Goal: Task Accomplishment & Management: Manage account settings

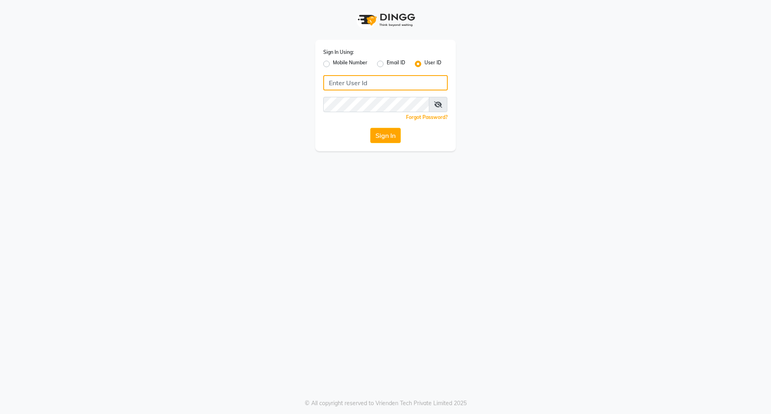
click at [327, 85] on input "Username" at bounding box center [385, 82] width 125 height 15
type input "euforic"
click at [370, 128] on button "Sign In" at bounding box center [385, 135] width 31 height 15
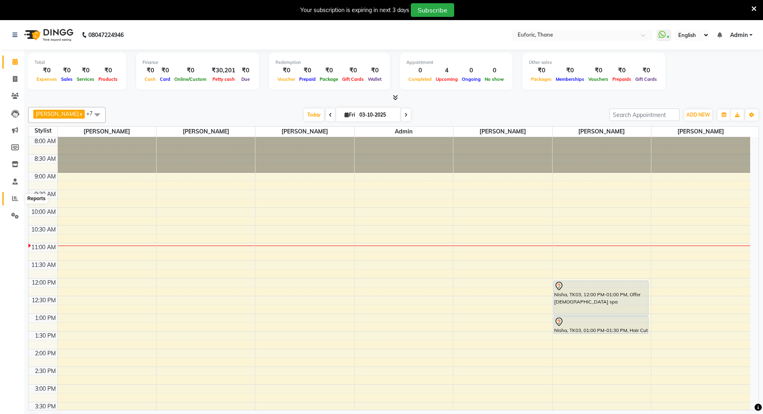
click at [12, 194] on span at bounding box center [15, 198] width 14 height 9
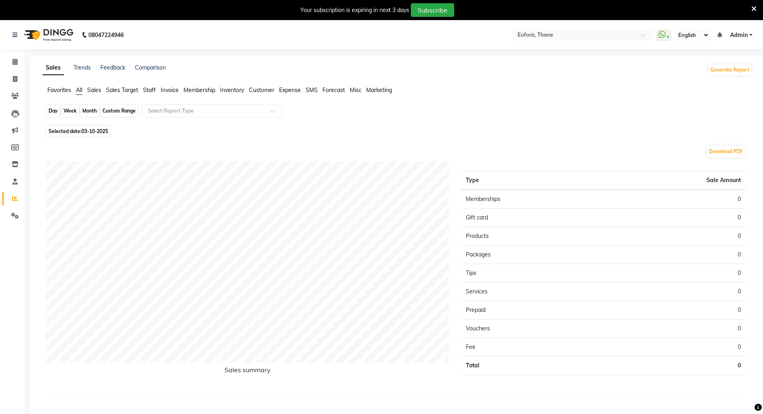
click at [49, 112] on div "Day" at bounding box center [53, 110] width 13 height 11
select select "10"
select select "2025"
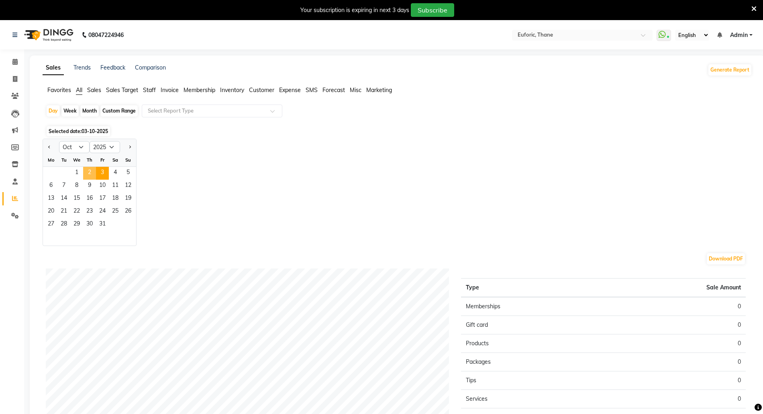
click at [88, 172] on span "2" at bounding box center [89, 173] width 13 height 13
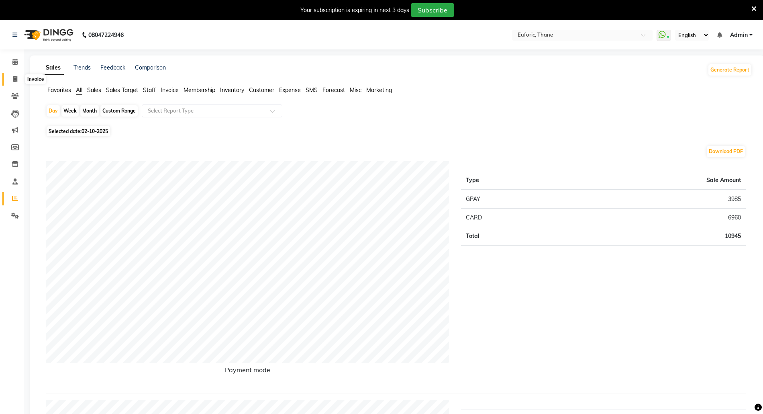
click at [11, 79] on span at bounding box center [15, 79] width 14 height 9
select select "5063"
select select "service"
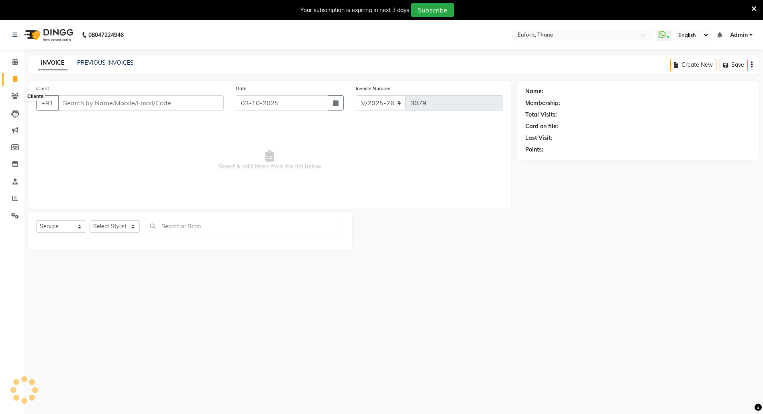
scroll to position [20, 0]
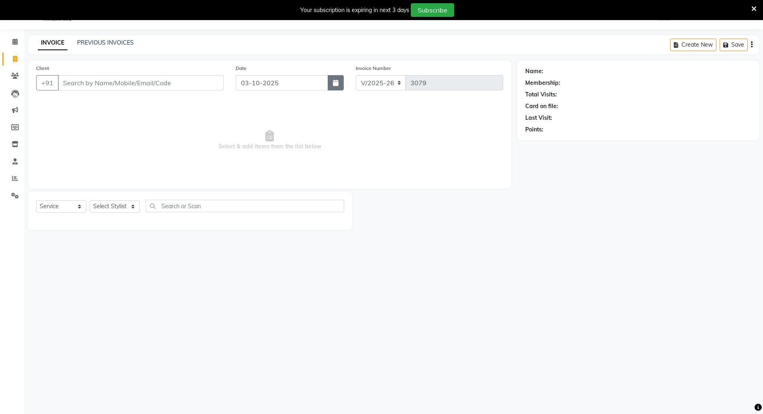
click at [335, 84] on icon "button" at bounding box center [336, 83] width 6 height 6
select select "10"
select select "2025"
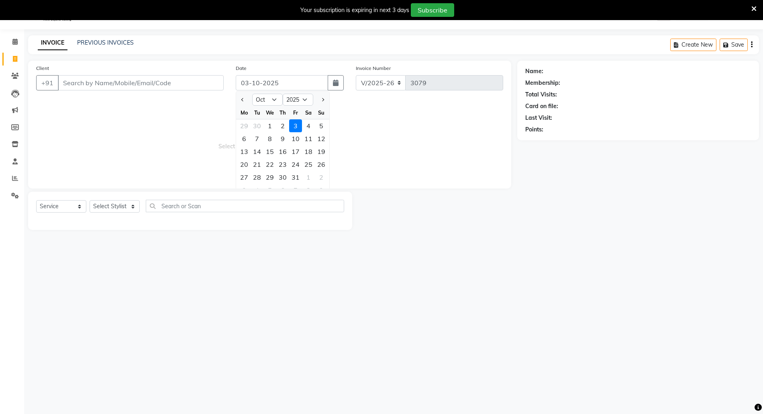
click at [0, 174] on li "Reports" at bounding box center [12, 178] width 24 height 17
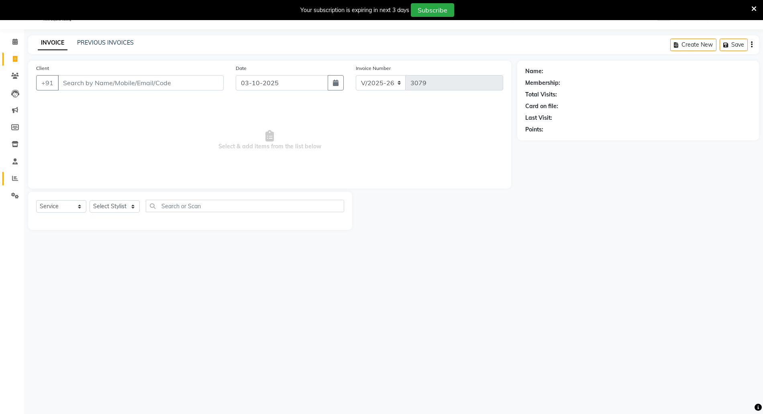
click at [4, 178] on link "Reports" at bounding box center [11, 178] width 19 height 13
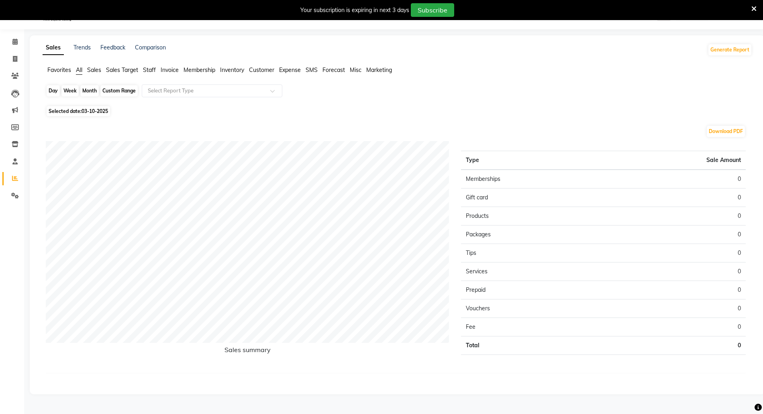
click at [53, 93] on div "Day" at bounding box center [53, 90] width 13 height 11
select select "10"
select select "2025"
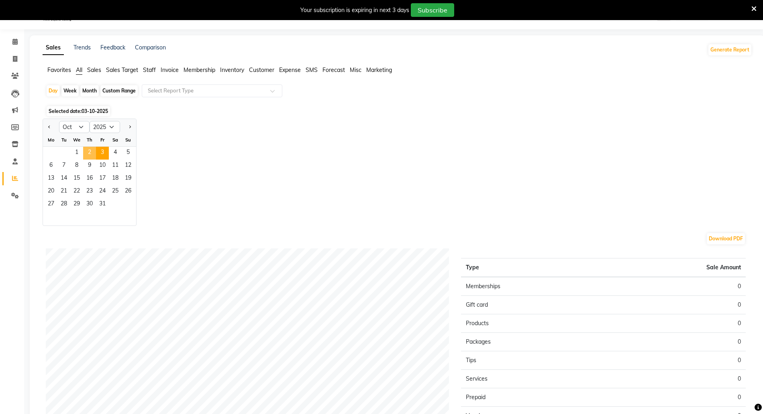
click at [90, 153] on span "2" at bounding box center [89, 153] width 13 height 13
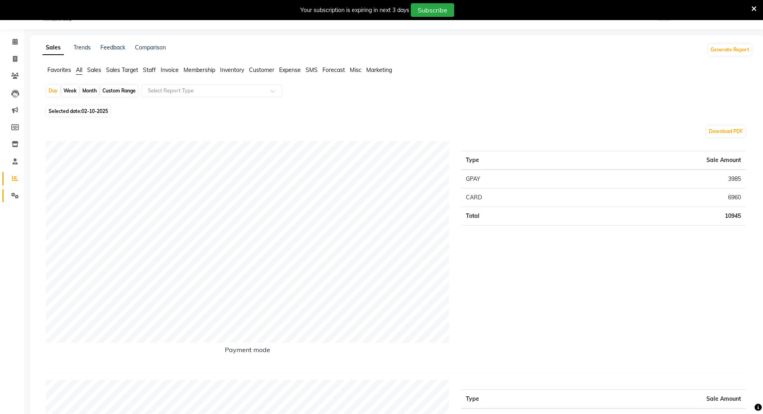
click at [17, 190] on link "Settings" at bounding box center [11, 195] width 19 height 13
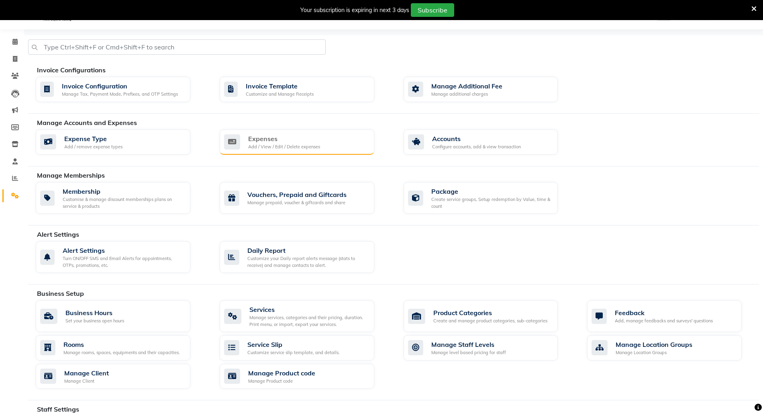
click at [337, 151] on div "Expenses Add / View / Edit / Delete expenses" at bounding box center [297, 142] width 155 height 26
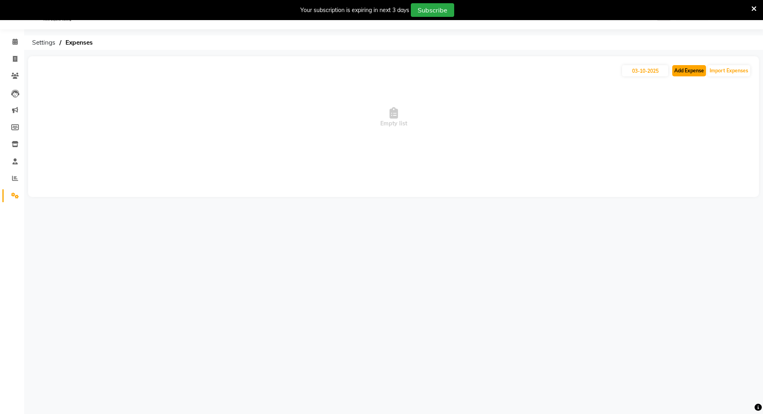
click at [672, 74] on button "Add Expense" at bounding box center [689, 70] width 34 height 11
select select "1"
select select "3965"
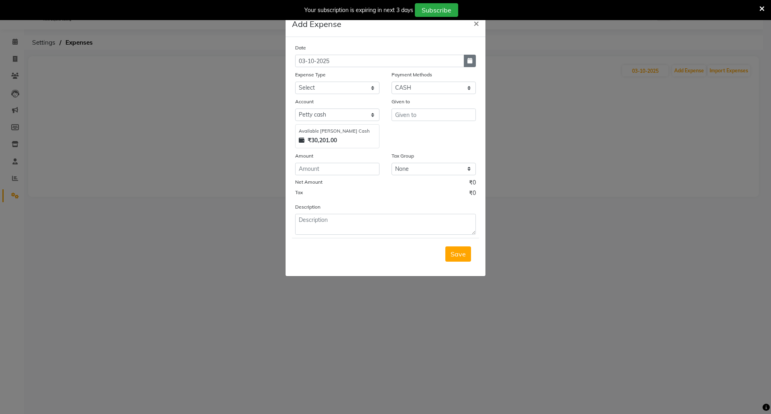
click at [473, 61] on button "button" at bounding box center [470, 61] width 12 height 12
select select "10"
select select "2025"
click at [339, 98] on div "2" at bounding box center [342, 102] width 13 height 13
type input "02-10-2025"
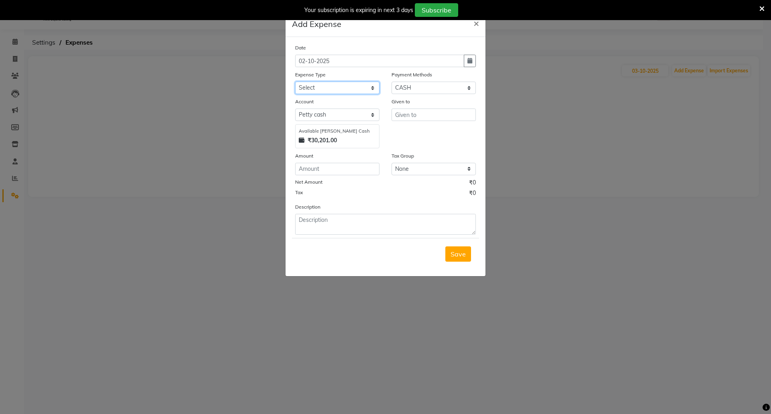
click at [345, 86] on select "Select Advance Salary Bank charges Car maintenance Cash transfer to bank Cash t…" at bounding box center [337, 88] width 84 height 12
select select "16008"
click at [295, 82] on select "Select Advance Salary Bank charges Car maintenance Cash transfer to bank Cash t…" at bounding box center [337, 88] width 84 height 12
type input "Admin"
type input "500"
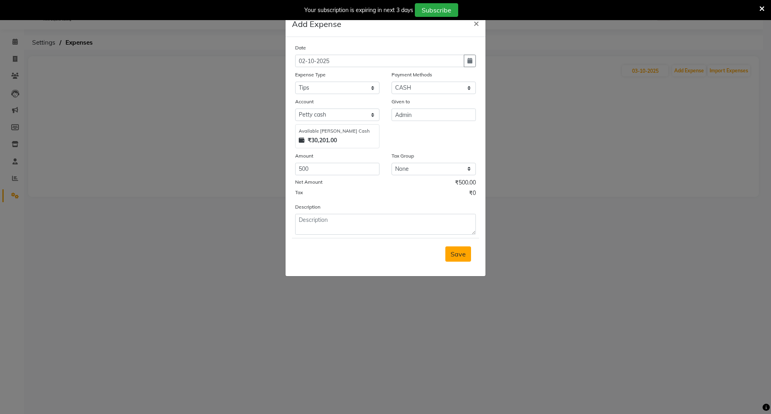
click at [455, 253] on span "Save" at bounding box center [458, 254] width 15 height 8
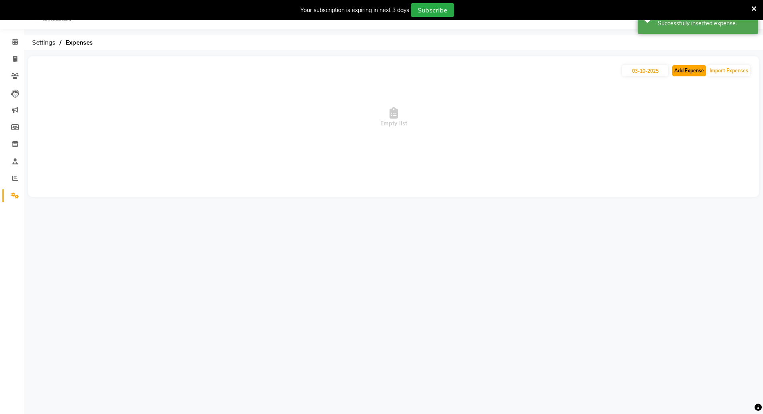
click at [697, 71] on button "Add Expense" at bounding box center [689, 70] width 34 height 11
select select "1"
select select "3965"
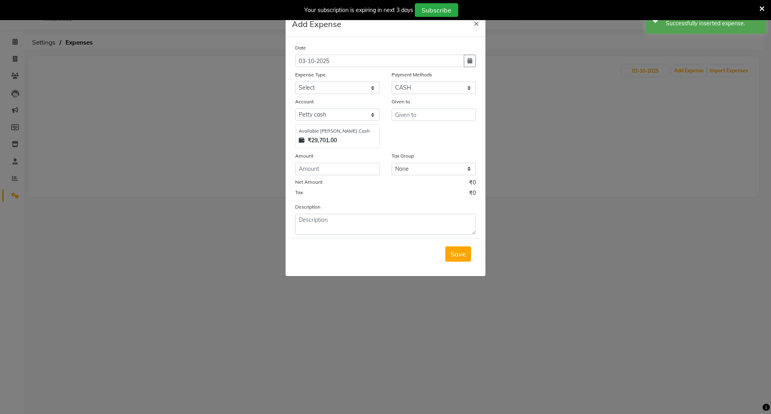
click at [476, 63] on div "Date [DATE]" at bounding box center [385, 55] width 193 height 24
click at [461, 58] on input "03-10-2025" at bounding box center [379, 61] width 169 height 12
click at [466, 59] on button "button" at bounding box center [470, 61] width 12 height 12
select select "10"
select select "2025"
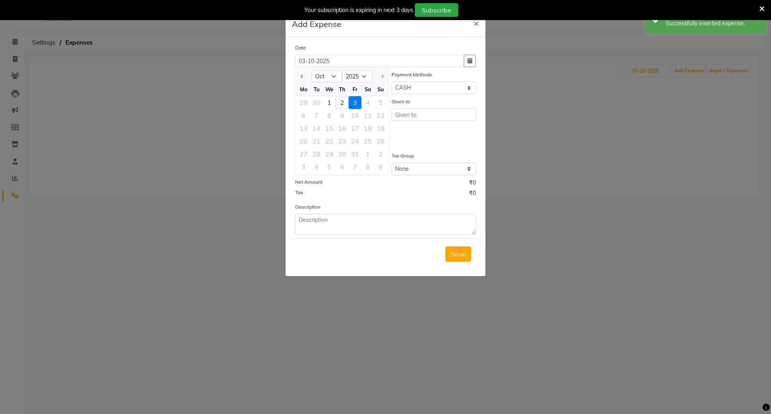
click at [339, 104] on div "2" at bounding box center [342, 102] width 13 height 13
type input "02-10-2025"
click at [332, 87] on select "Select Advance Salary Bank charges Car maintenance Cash transfer to bank Cash t…" at bounding box center [337, 88] width 84 height 12
select select "15991"
click at [295, 82] on select "Select Advance Salary Bank charges Car maintenance Cash transfer to bank Cash t…" at bounding box center [337, 88] width 84 height 12
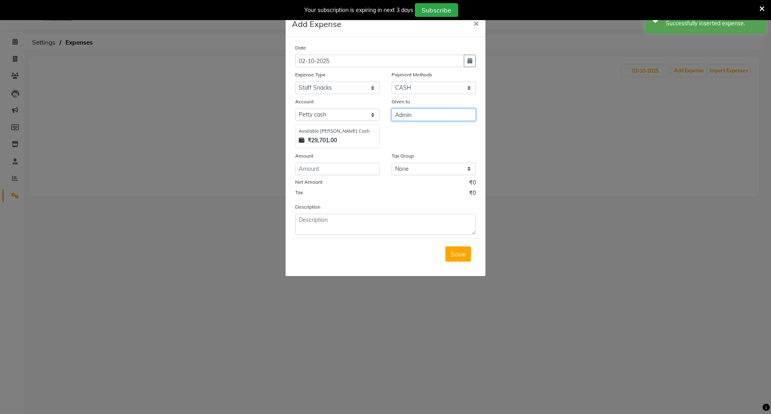
type input "Admin"
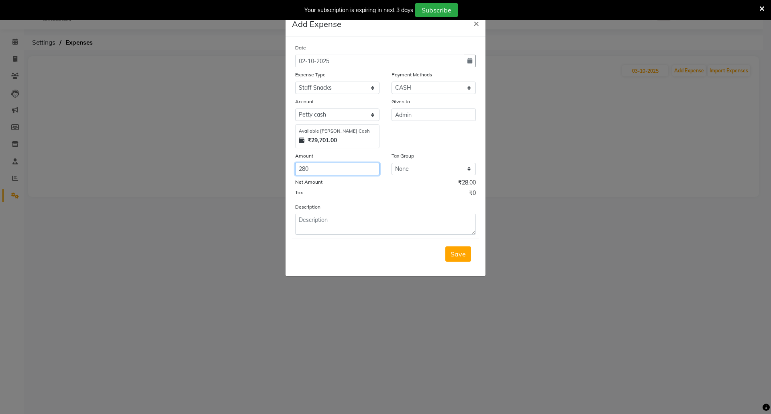
type input "280"
type textarea "sweets"
click at [461, 252] on span "Save" at bounding box center [458, 254] width 15 height 8
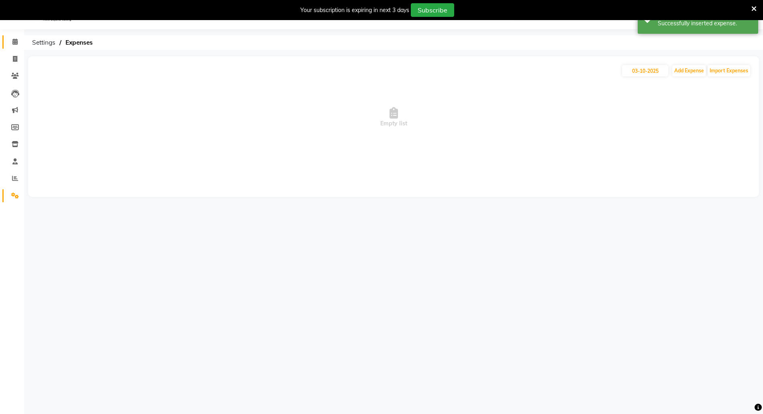
click at [3, 41] on link "Calendar" at bounding box center [11, 41] width 19 height 13
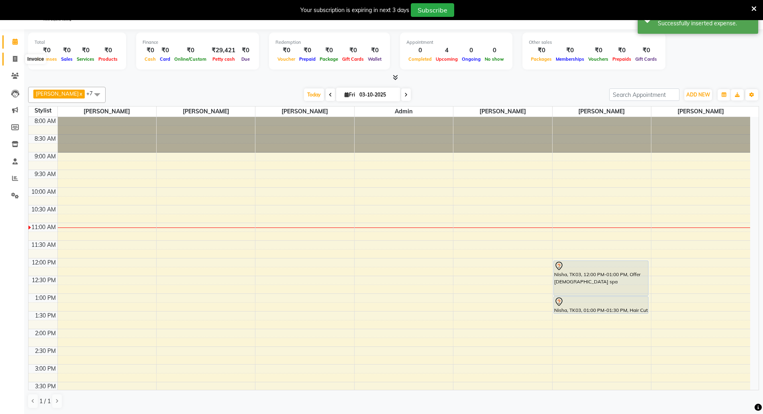
click at [10, 59] on span at bounding box center [15, 59] width 14 height 9
select select "5063"
select select "service"
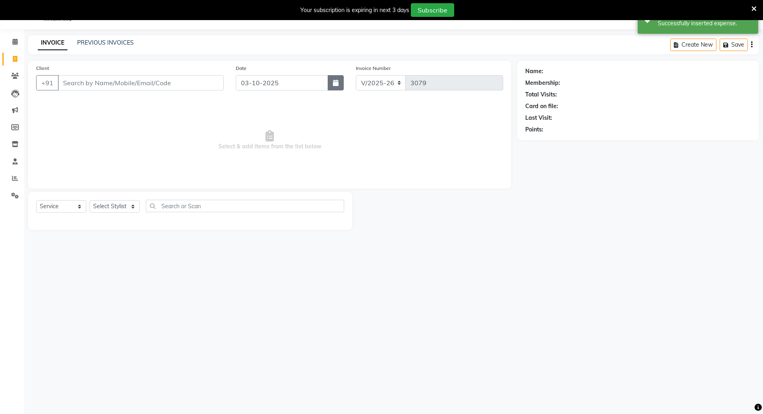
click at [337, 86] on icon "button" at bounding box center [336, 83] width 6 height 6
select select "10"
select select "2025"
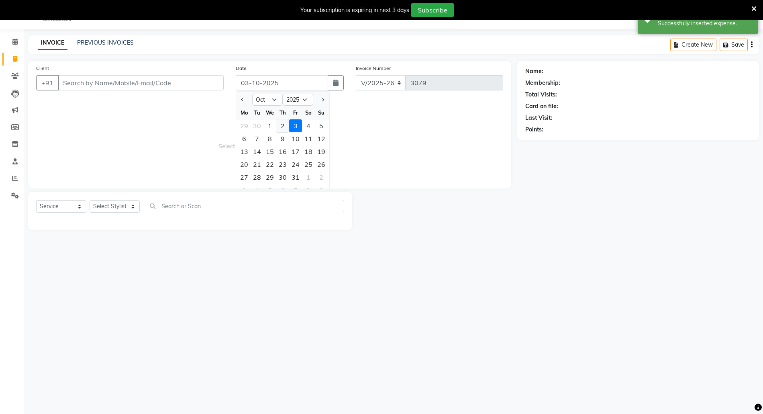
click at [280, 126] on div "2" at bounding box center [282, 125] width 13 height 13
type input "02-10-2025"
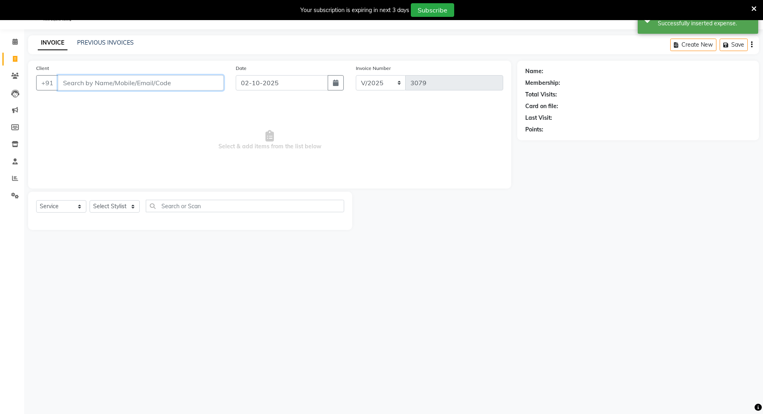
click at [186, 81] on input "Client" at bounding box center [141, 82] width 166 height 15
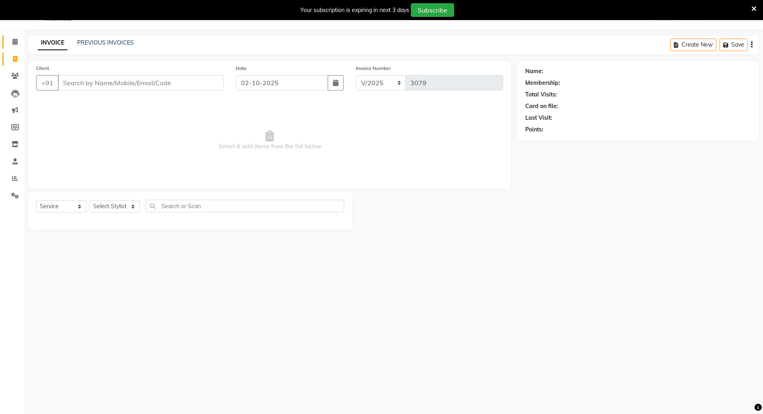
click at [4, 39] on link "Calendar" at bounding box center [11, 41] width 19 height 13
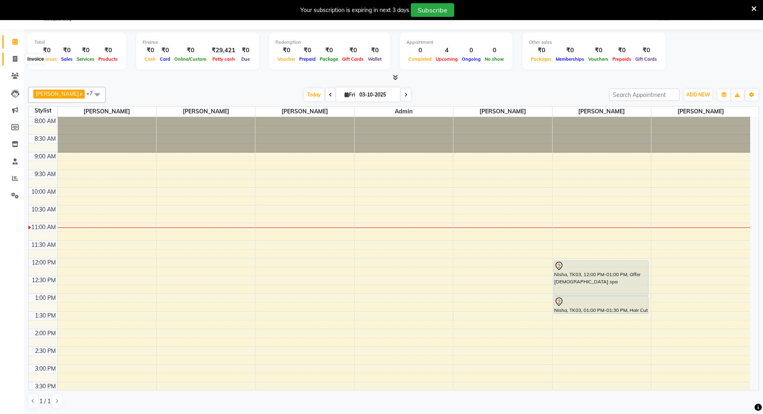
click at [18, 56] on span at bounding box center [15, 59] width 14 height 9
select select "5063"
select select "service"
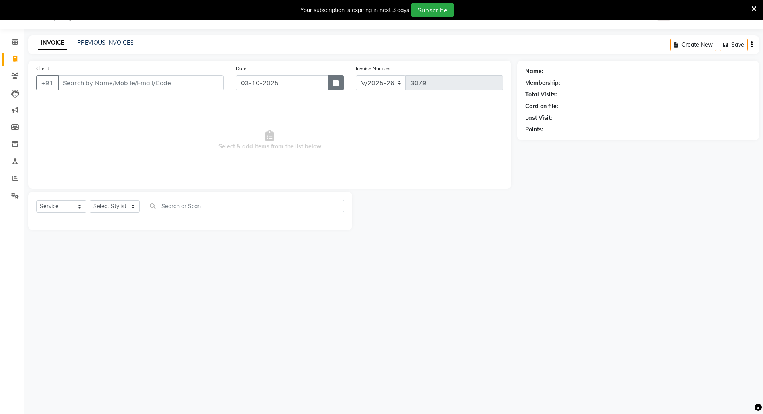
click at [334, 81] on icon "button" at bounding box center [336, 83] width 6 height 6
select select "10"
select select "2025"
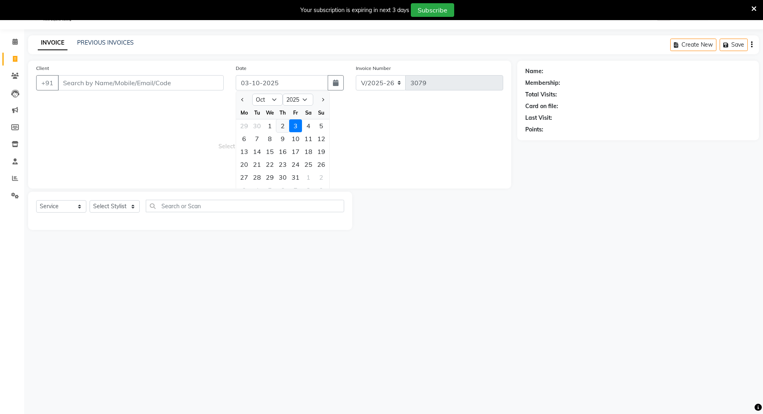
click at [283, 129] on div "2" at bounding box center [282, 125] width 13 height 13
type input "02-10-2025"
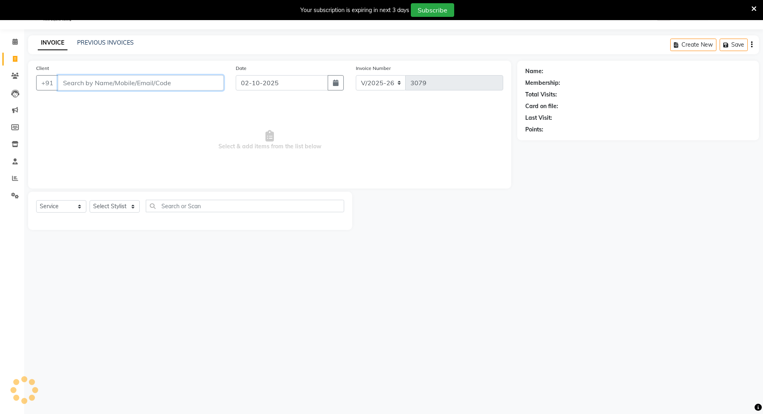
click at [157, 80] on input "Client" at bounding box center [141, 82] width 166 height 15
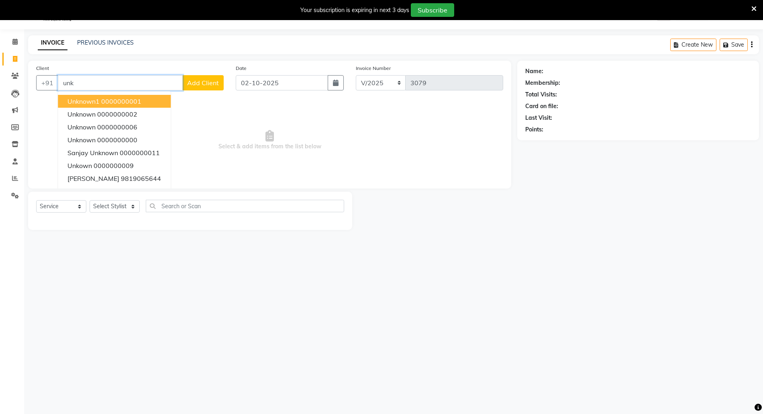
click at [108, 103] on ngb-highlight "0000000001" at bounding box center [121, 101] width 40 height 8
type input "0000000001"
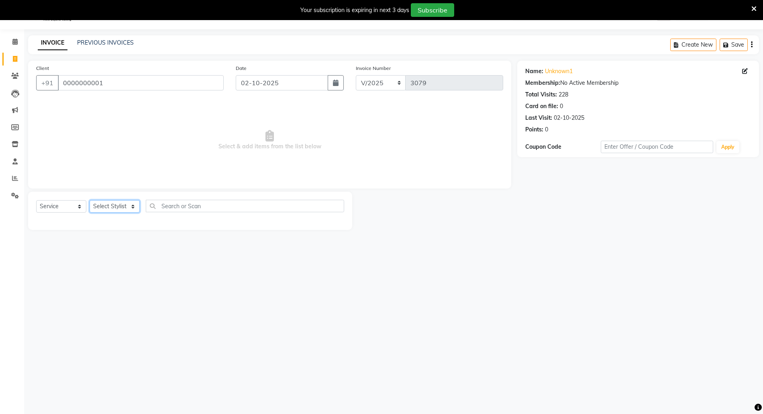
click at [116, 206] on select "Select Stylist [PERSON_NAME] Aatik Salmanai Admin [PERSON_NAME] [PERSON_NAME] […" at bounding box center [115, 206] width 50 height 12
select select "58800"
click at [90, 200] on select "Select Stylist [PERSON_NAME] Aatik Salmanai Admin [PERSON_NAME] [PERSON_NAME] […" at bounding box center [115, 206] width 50 height 12
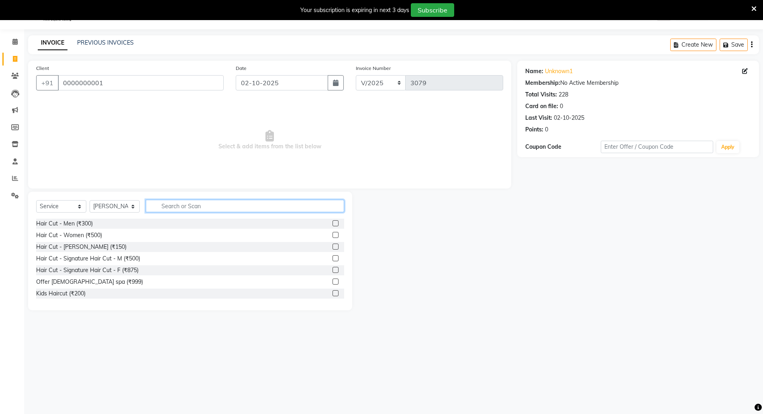
click at [251, 207] on input "text" at bounding box center [245, 206] width 198 height 12
type input "ped"
click at [333, 259] on label at bounding box center [336, 258] width 6 height 6
click at [333, 259] on input "checkbox" at bounding box center [335, 258] width 5 height 5
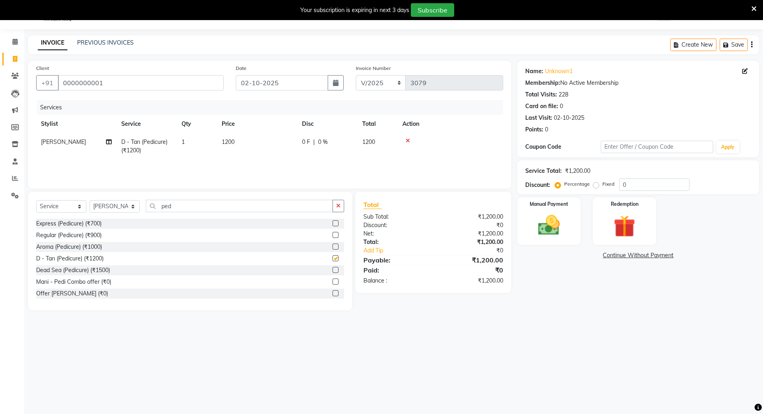
checkbox input "false"
click at [225, 143] on span "1200" at bounding box center [228, 141] width 13 height 7
select select "58800"
drag, startPoint x: 264, startPoint y: 143, endPoint x: 270, endPoint y: 143, distance: 6.0
click at [270, 143] on input "1200" at bounding box center [294, 144] width 71 height 12
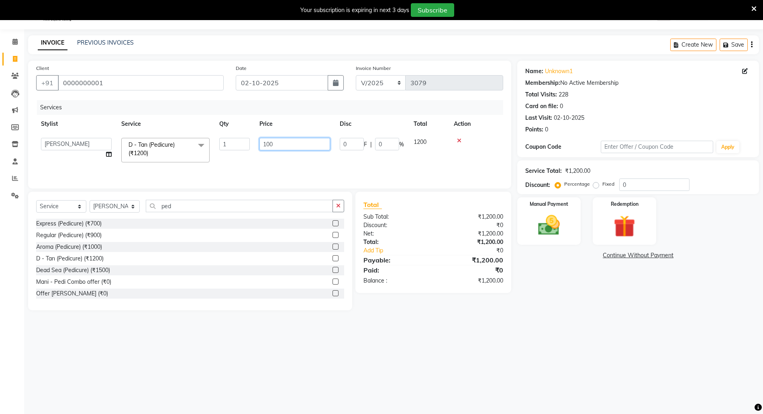
type input "1300"
click at [577, 304] on div "Name: Unknown1 Membership: No Active Membership Total Visits: 228 Card on file:…" at bounding box center [641, 185] width 248 height 249
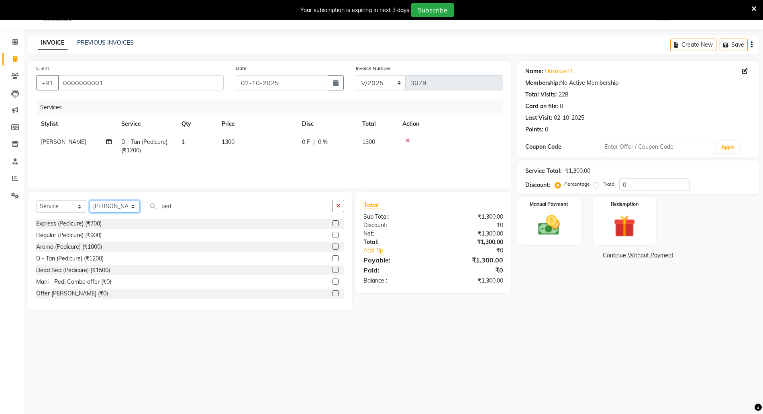
click at [105, 207] on select "Select Stylist [PERSON_NAME] Aatik Salmanai Admin [PERSON_NAME] [PERSON_NAME] […" at bounding box center [115, 206] width 50 height 12
select select "31985"
click at [90, 200] on select "Select Stylist [PERSON_NAME] Aatik Salmanai Admin [PERSON_NAME] [PERSON_NAME] […" at bounding box center [115, 206] width 50 height 12
click at [333, 222] on label at bounding box center [336, 223] width 6 height 6
click at [333, 222] on input "checkbox" at bounding box center [335, 223] width 5 height 5
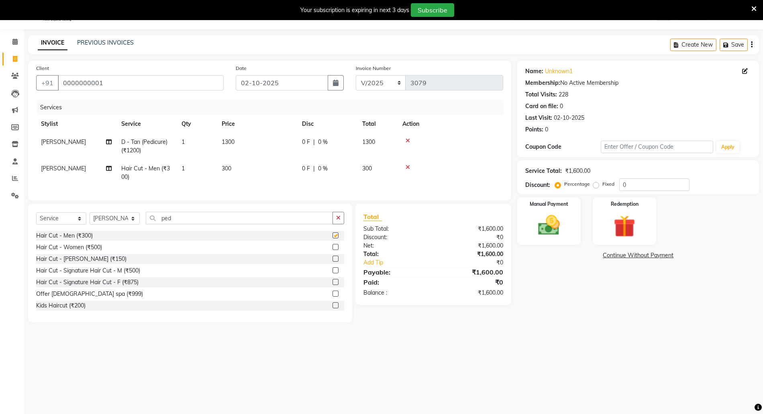
checkbox input "false"
click at [96, 223] on select "Select Stylist [PERSON_NAME] Aatik Salmanai Admin [PERSON_NAME] [PERSON_NAME] […" at bounding box center [115, 218] width 50 height 12
select select "33147"
click at [90, 220] on select "Select Stylist [PERSON_NAME] Aatik Salmanai Admin [PERSON_NAME] [PERSON_NAME] […" at bounding box center [115, 218] width 50 height 12
click at [333, 238] on label at bounding box center [336, 235] width 6 height 6
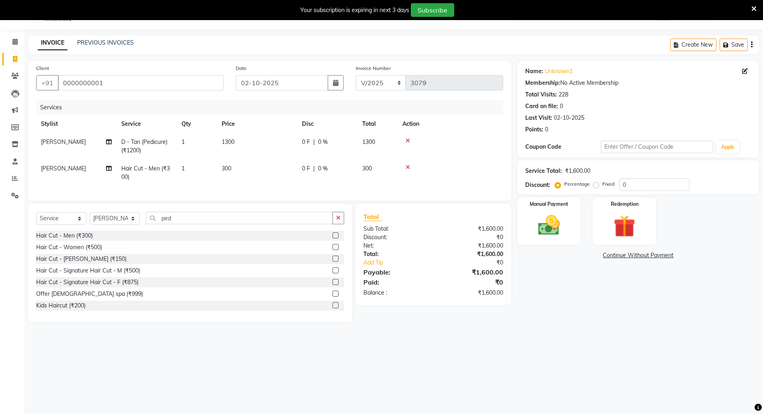
click at [333, 238] on input "checkbox" at bounding box center [335, 235] width 5 height 5
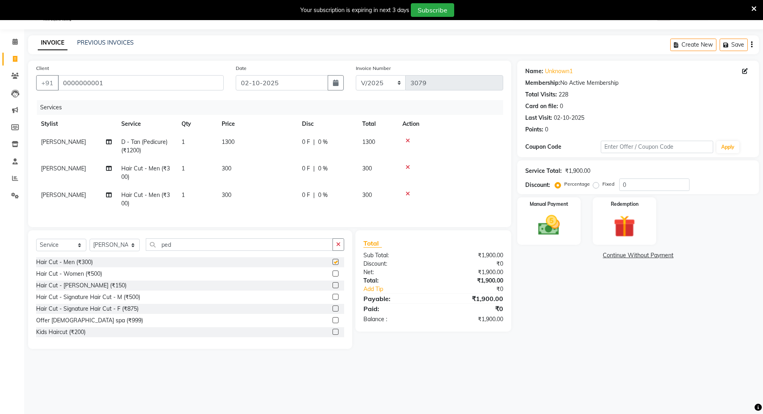
checkbox input "false"
click at [333, 288] on label at bounding box center [336, 285] width 6 height 6
click at [333, 288] on input "checkbox" at bounding box center [335, 285] width 5 height 5
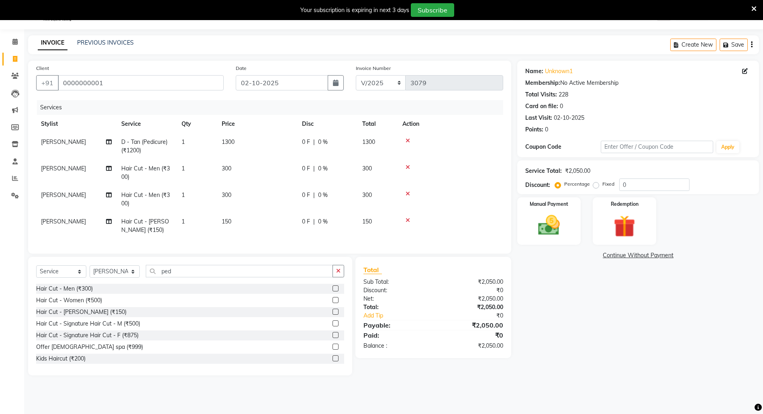
click at [333, 314] on label at bounding box center [336, 311] width 6 height 6
click at [333, 314] on input "checkbox" at bounding box center [335, 311] width 5 height 5
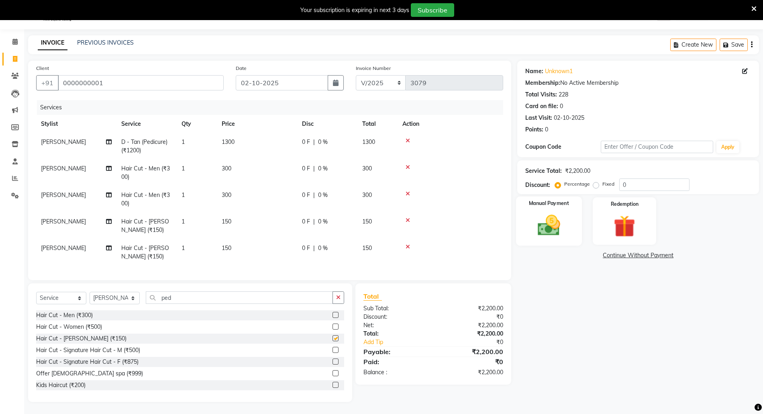
checkbox input "false"
click at [545, 232] on img at bounding box center [549, 225] width 37 height 26
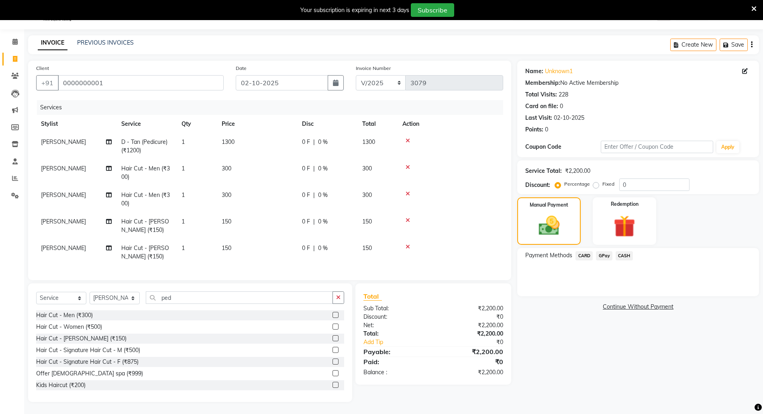
click at [606, 253] on span "GPay" at bounding box center [604, 255] width 16 height 9
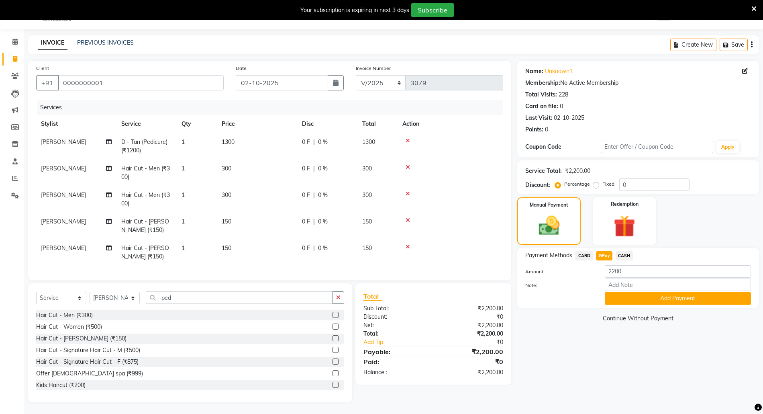
click at [614, 310] on div "Name: Unknown1 Membership: No Active Membership Total Visits: 228 Card on file:…" at bounding box center [641, 231] width 248 height 341
click at [613, 303] on button "Add Payment" at bounding box center [678, 298] width 146 height 12
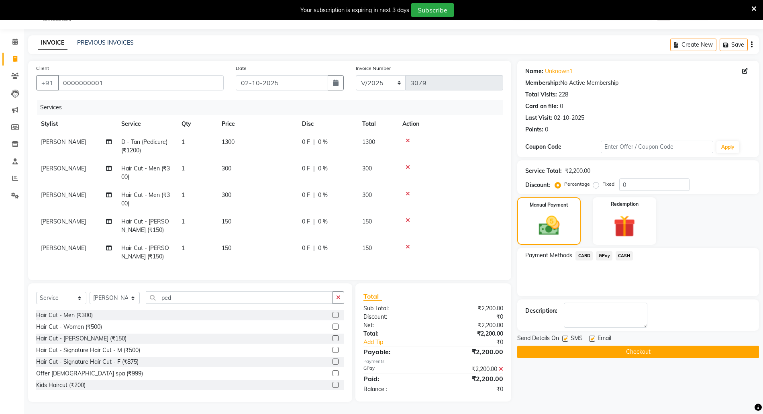
click at [620, 351] on button "Checkout" at bounding box center [638, 351] width 242 height 12
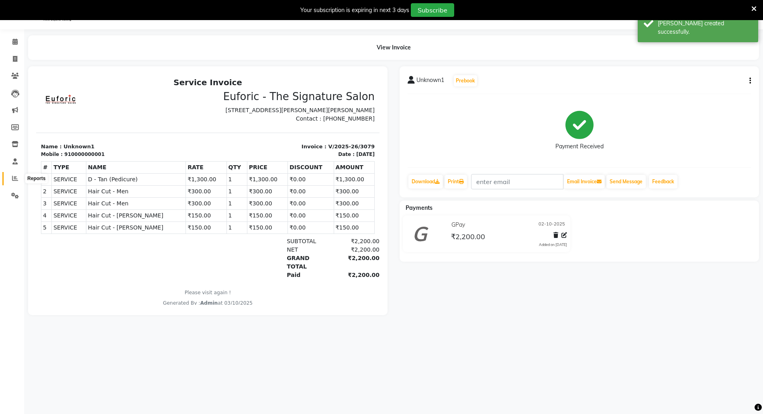
click at [13, 175] on icon at bounding box center [15, 178] width 6 height 6
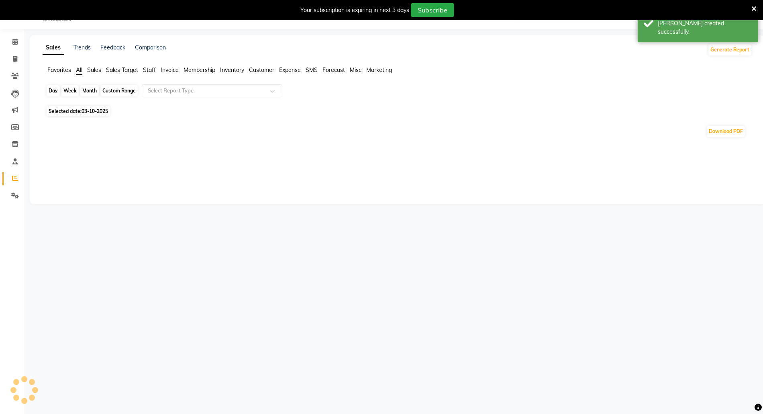
click at [53, 86] on div "Day" at bounding box center [53, 90] width 13 height 11
select select "10"
select select "2025"
click at [52, 89] on div "Day" at bounding box center [53, 90] width 13 height 11
select select "10"
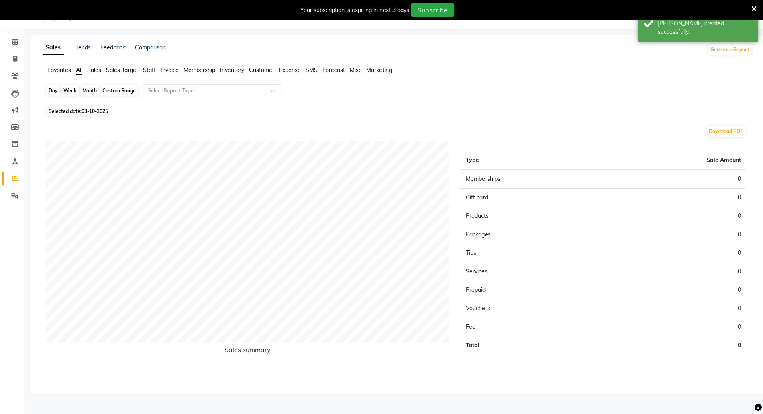
select select "2025"
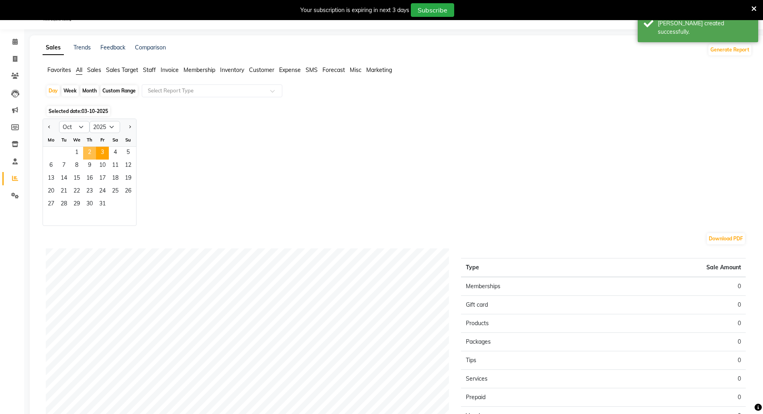
click at [84, 153] on span "2" at bounding box center [89, 153] width 13 height 13
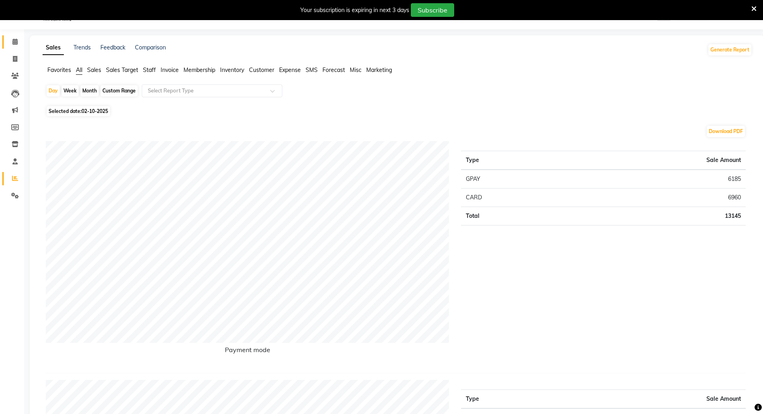
click at [6, 40] on link "Calendar" at bounding box center [11, 41] width 19 height 13
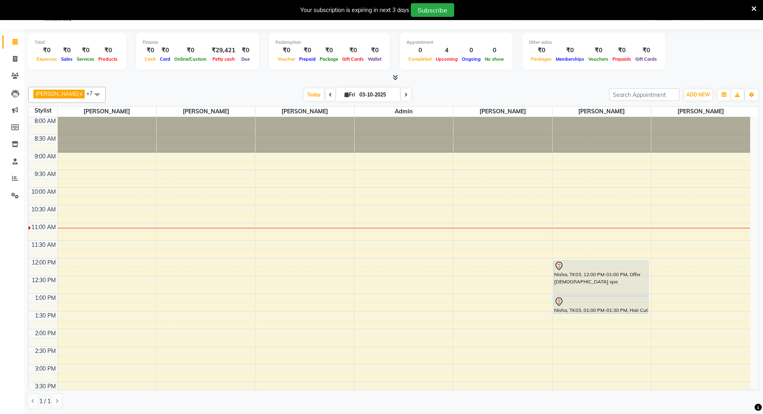
click at [753, 7] on icon at bounding box center [753, 8] width 5 height 7
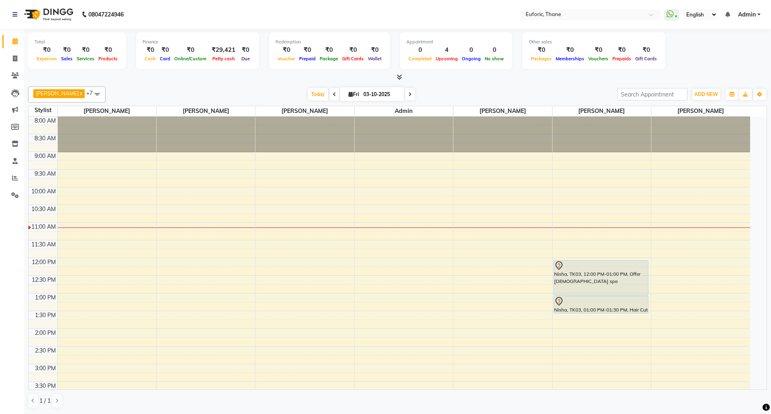
click at [124, 265] on div "8:00 AM 8:30 AM 9:00 AM 9:30 AM 10:00 AM 10:30 AM 11:00 AM 11:30 AM 12:00 PM 12…" at bounding box center [390, 363] width 722 height 494
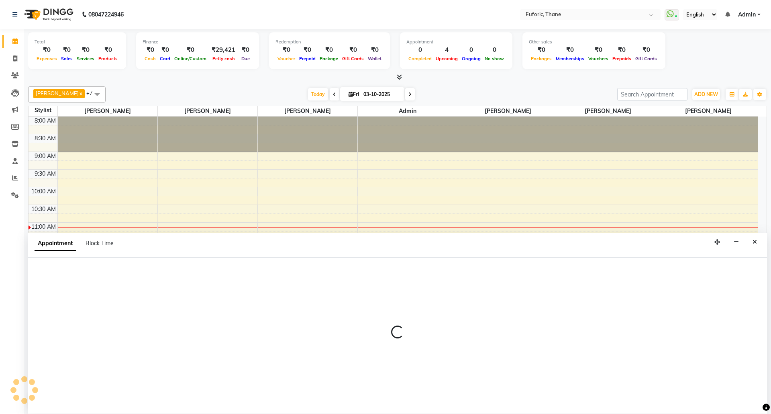
select select "31985"
select select "tentative"
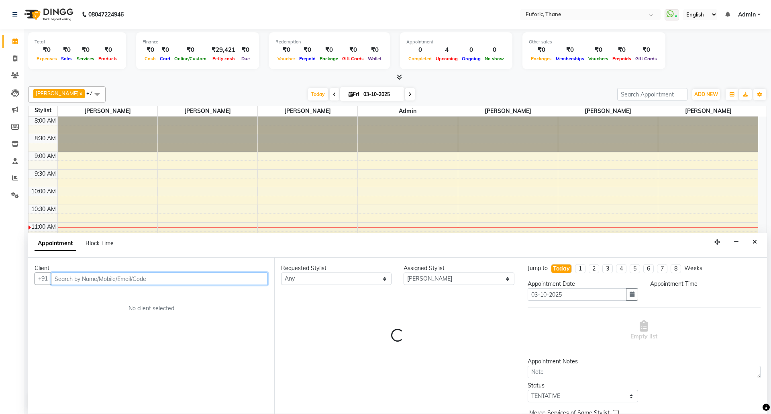
select select "720"
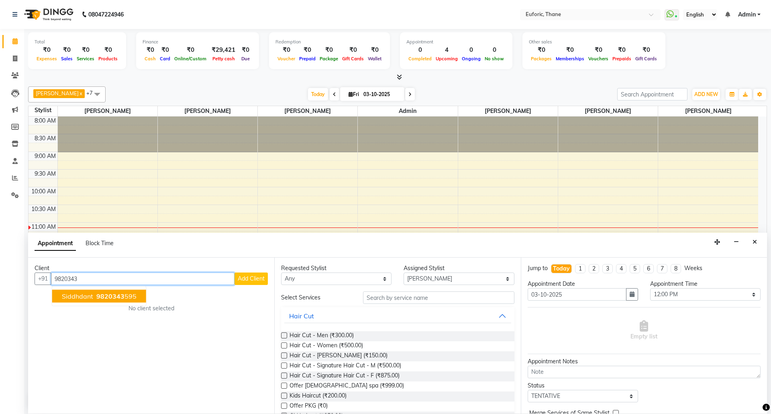
click at [78, 297] on span "siddhdant" at bounding box center [77, 296] width 31 height 8
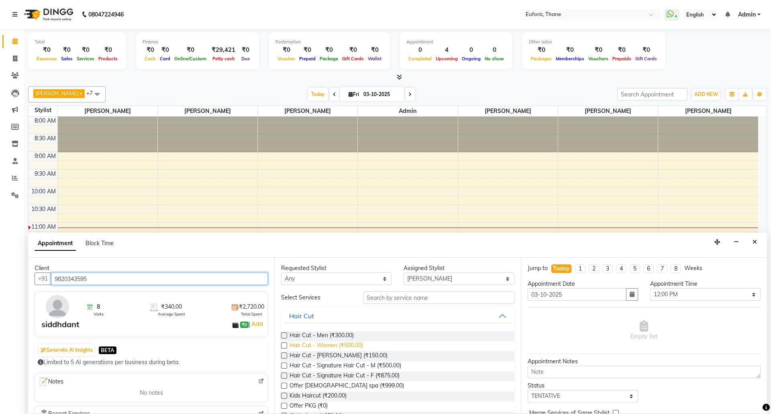
type input "9820343595"
click at [338, 335] on span "Hair Cut - Men (₹300.00)" at bounding box center [322, 336] width 64 height 10
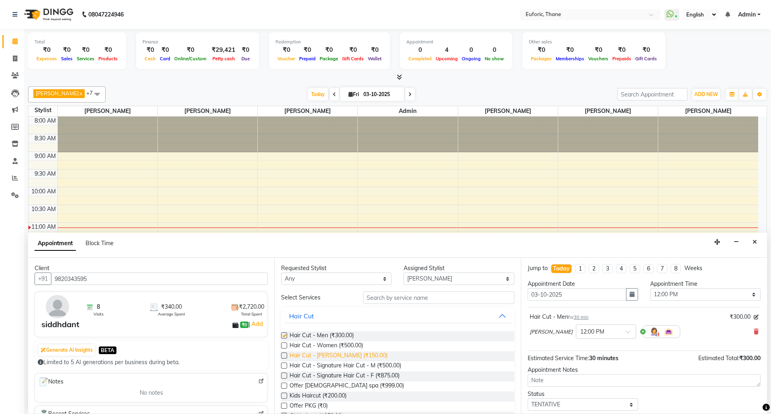
checkbox input "false"
click at [333, 353] on span "Hair Cut - [PERSON_NAME] (₹150.00)" at bounding box center [339, 356] width 98 height 10
checkbox input "false"
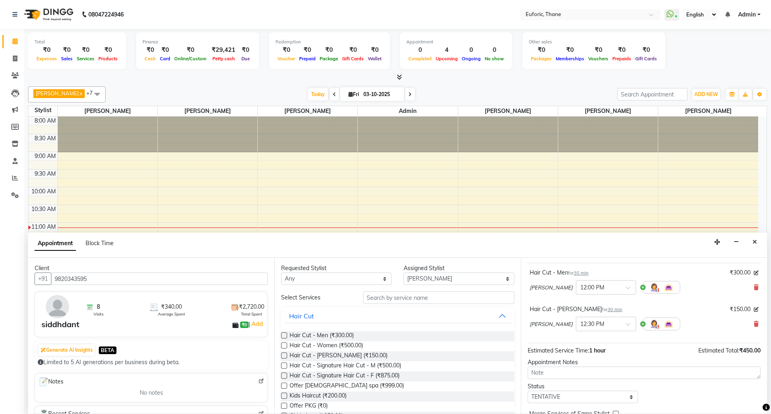
scroll to position [86, 0]
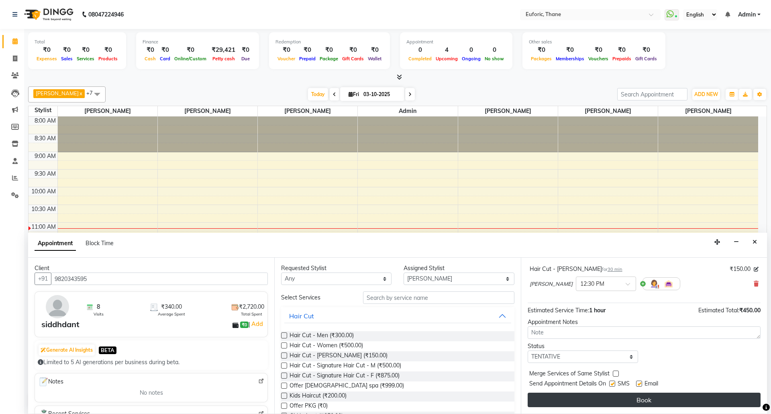
click at [641, 398] on button "Book" at bounding box center [644, 399] width 233 height 14
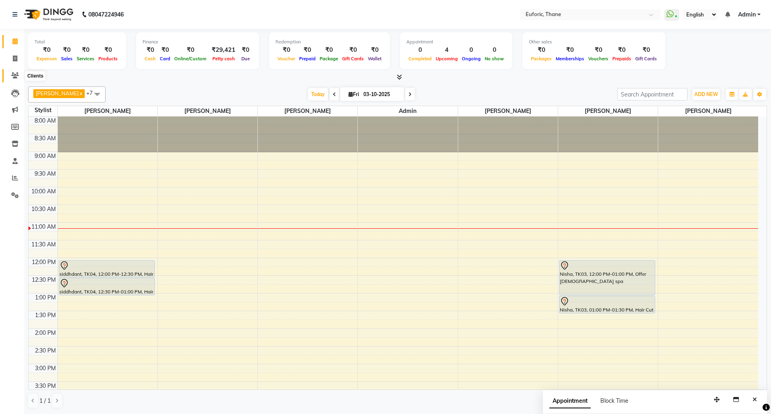
click at [9, 76] on span at bounding box center [15, 75] width 14 height 9
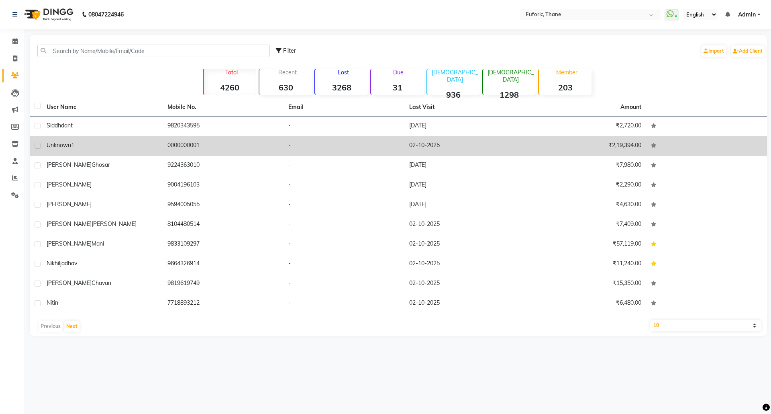
click at [56, 152] on td "Unknown1" at bounding box center [102, 146] width 121 height 20
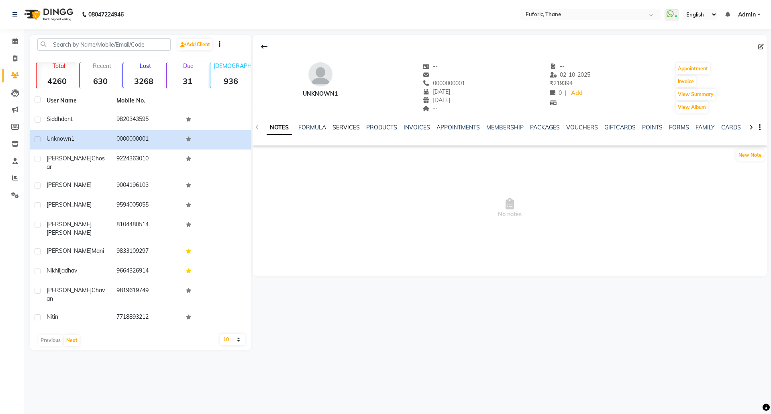
click at [336, 129] on link "SERVICES" at bounding box center [346, 127] width 27 height 7
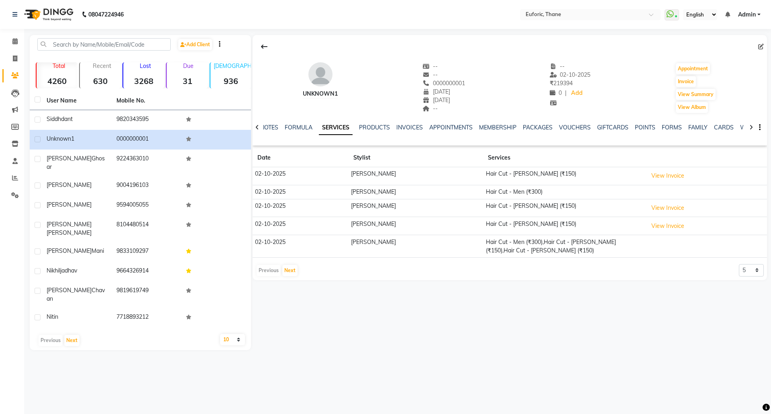
click at [650, 166] on th at bounding box center [706, 158] width 122 height 18
click at [651, 171] on button "View Invoice" at bounding box center [668, 175] width 40 height 12
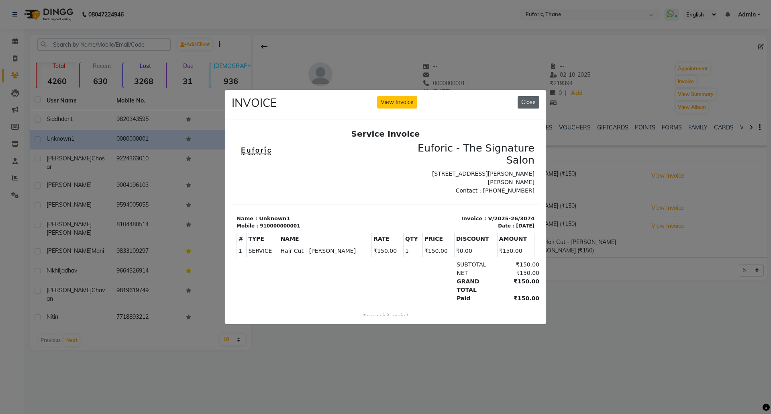
click at [539, 96] on button "Close" at bounding box center [529, 102] width 22 height 12
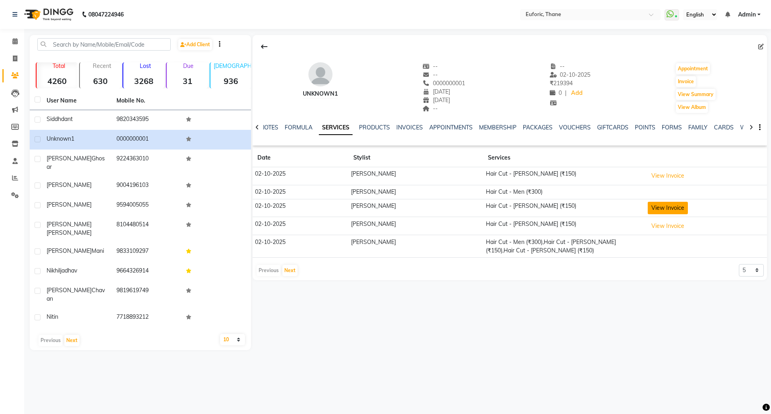
click at [672, 205] on button "View Invoice" at bounding box center [668, 208] width 40 height 12
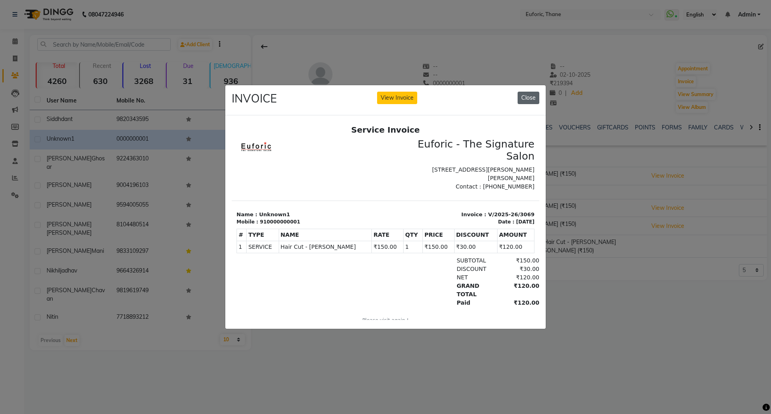
click at [532, 97] on button "Close" at bounding box center [529, 98] width 22 height 12
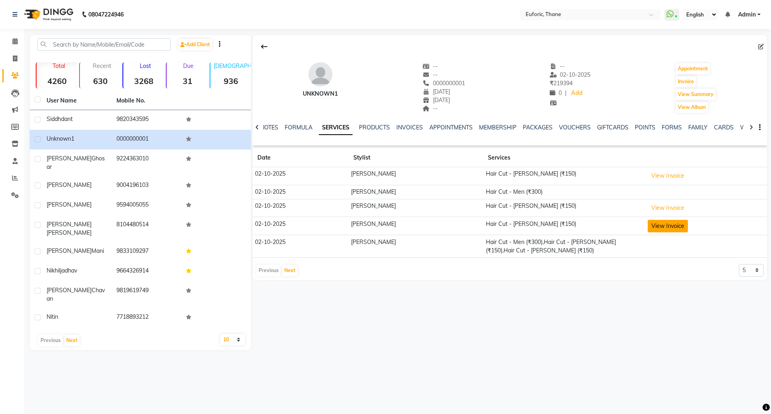
click at [664, 228] on button "View Invoice" at bounding box center [668, 226] width 40 height 12
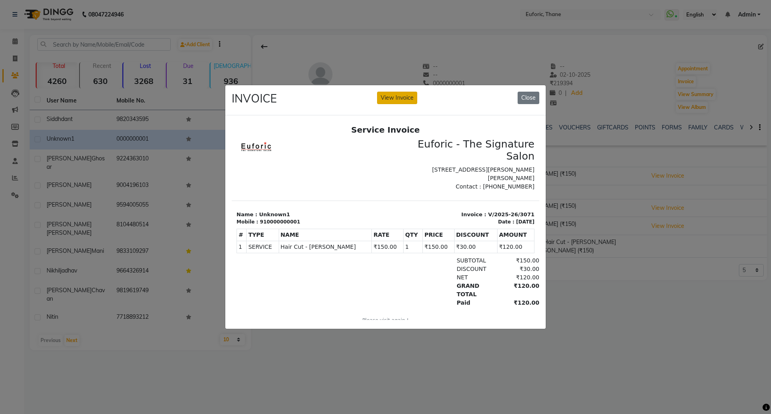
click at [398, 97] on button "View Invoice" at bounding box center [397, 98] width 40 height 12
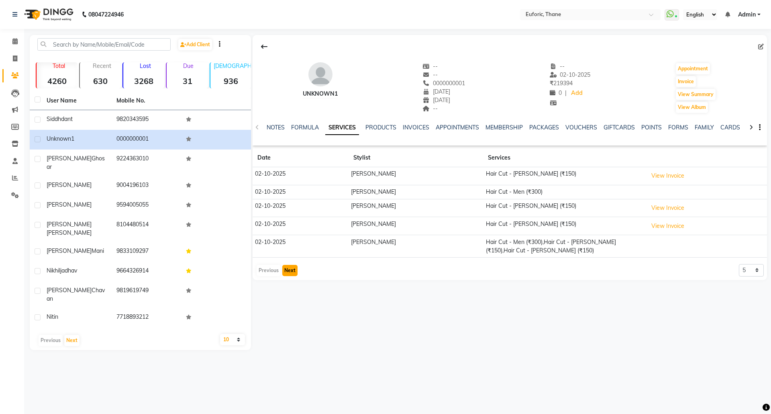
click at [288, 272] on button "Next" at bounding box center [289, 270] width 15 height 11
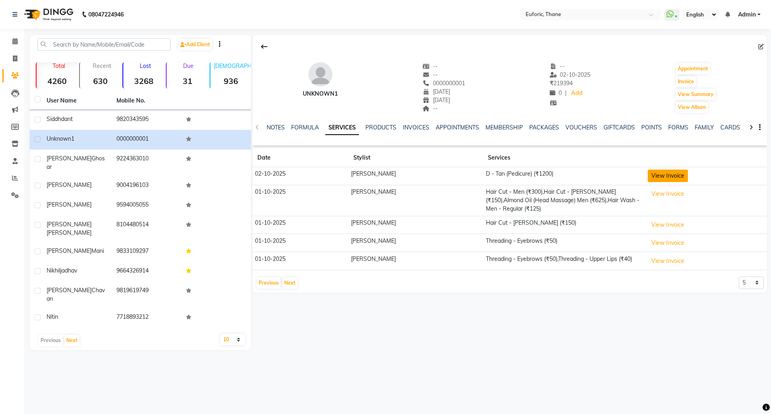
click at [680, 176] on button "View Invoice" at bounding box center [668, 175] width 40 height 12
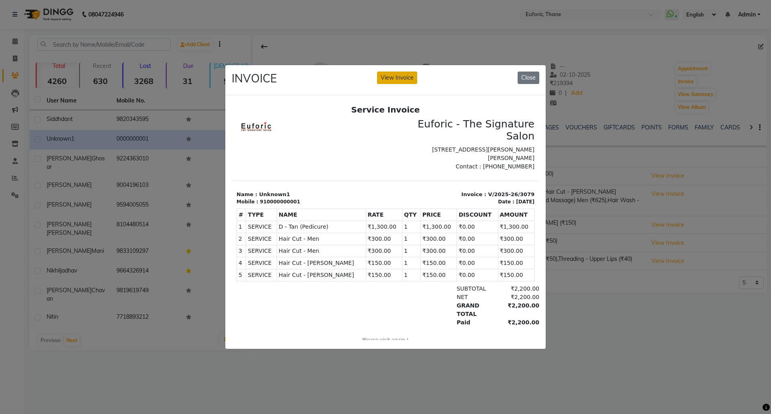
click at [392, 71] on button "View Invoice" at bounding box center [397, 77] width 40 height 12
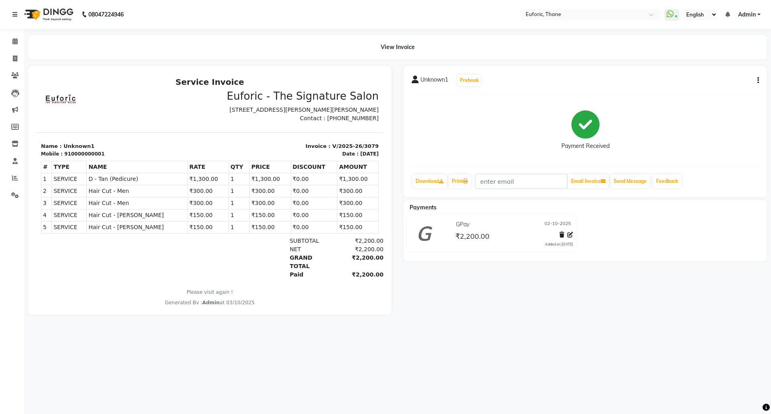
click at [758, 84] on button "button" at bounding box center [756, 80] width 5 height 8
click at [712, 82] on div "Edit Item Staff" at bounding box center [717, 80] width 55 height 10
select select "58800"
select select "31985"
select select "33147"
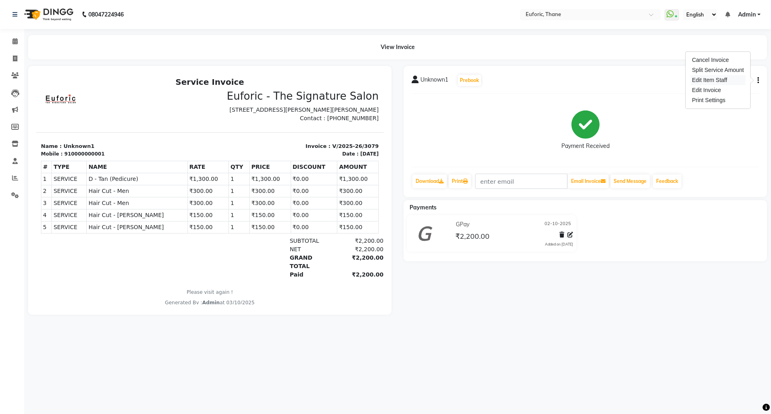
select select "33147"
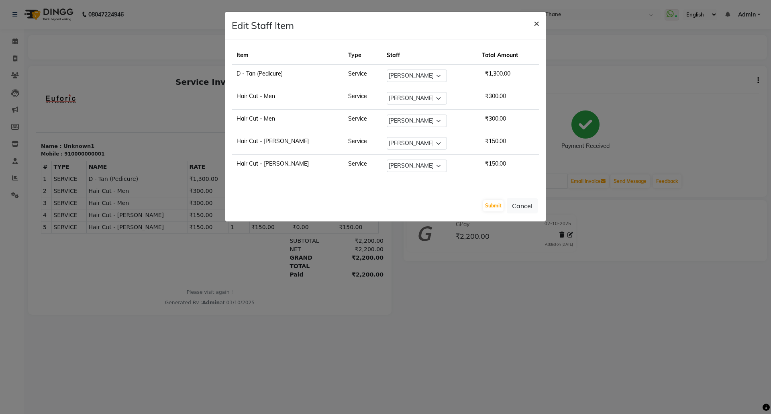
click at [535, 22] on span "×" at bounding box center [537, 23] width 6 height 12
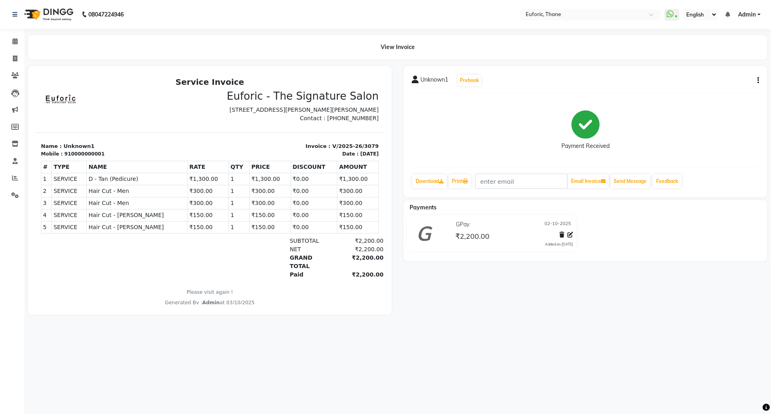
click at [757, 80] on icon "button" at bounding box center [758, 80] width 2 height 0
click at [710, 88] on div "Edit Invoice" at bounding box center [717, 90] width 55 height 10
select select "service"
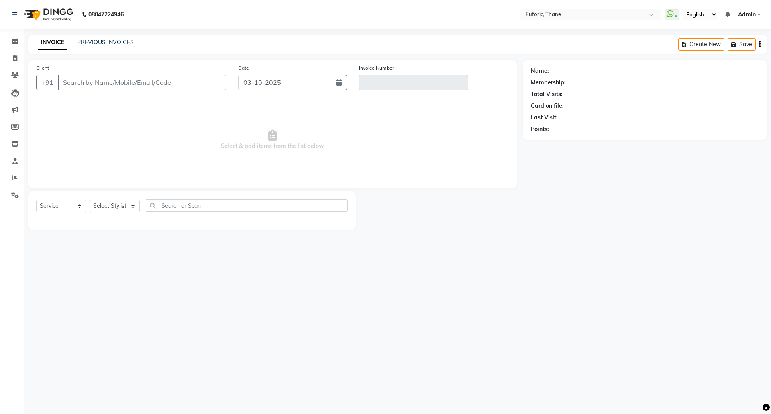
type input "0000000001"
type input "V/2025-26/3079"
type input "02-10-2025"
select select "select"
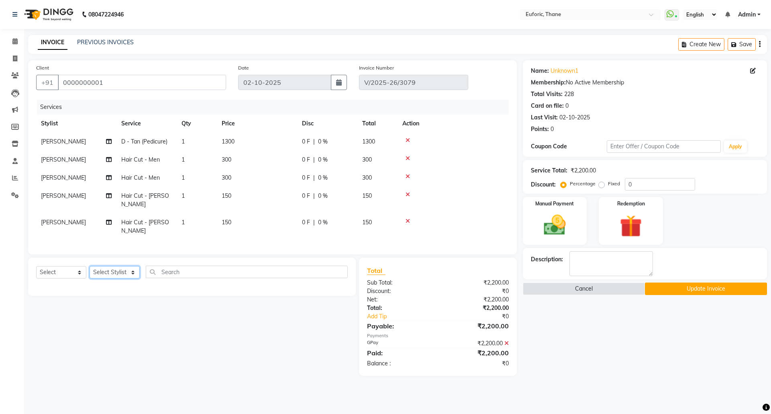
click at [103, 266] on select "Select Stylist [PERSON_NAME] Aatik Salmanai Admin [PERSON_NAME] [PERSON_NAME] […" at bounding box center [115, 272] width 50 height 12
select select "33147"
click at [90, 266] on select "Select Stylist [PERSON_NAME] Aatik Salmanai Admin [PERSON_NAME] [PERSON_NAME] […" at bounding box center [115, 272] width 50 height 12
click at [57, 267] on select "Select Service Product Membership Package Voucher Prepaid Gift Card" at bounding box center [61, 272] width 50 height 12
select select "service"
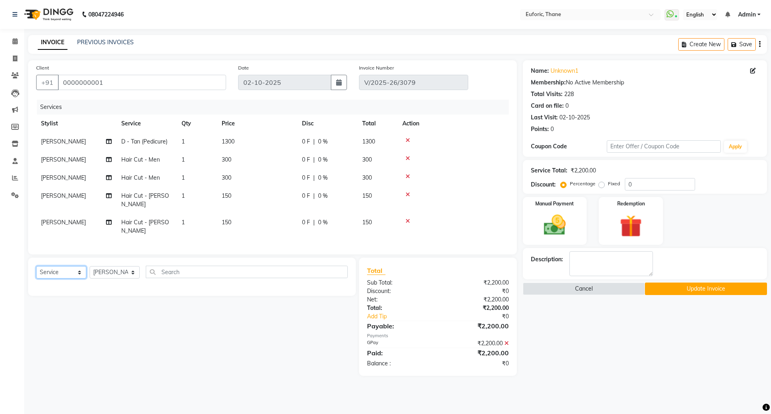
click at [36, 266] on select "Select Service Product Membership Package Voucher Prepaid Gift Card" at bounding box center [61, 272] width 50 height 12
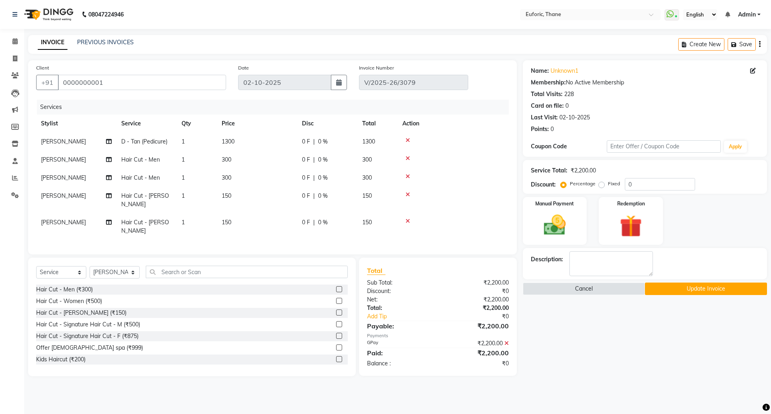
click at [336, 286] on label at bounding box center [339, 289] width 6 height 6
click at [336, 287] on input "checkbox" at bounding box center [338, 289] width 5 height 5
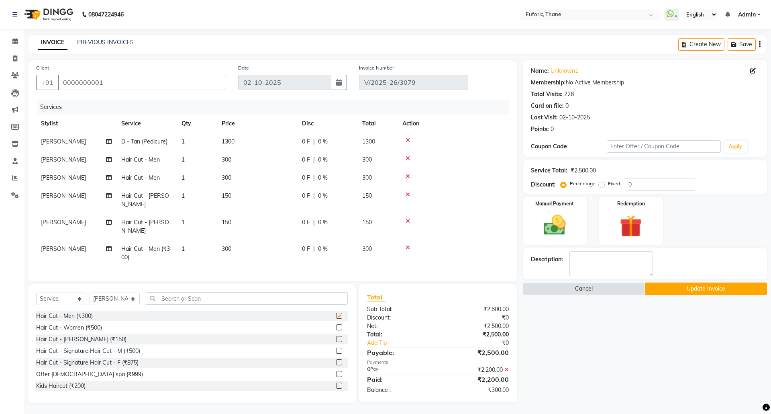
checkbox input "false"
click at [570, 223] on img at bounding box center [554, 225] width 37 height 27
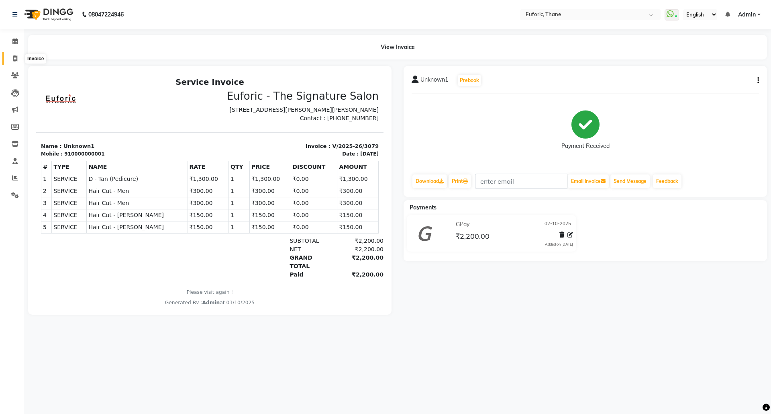
click at [10, 56] on span at bounding box center [15, 58] width 14 height 9
select select "5063"
select select "service"
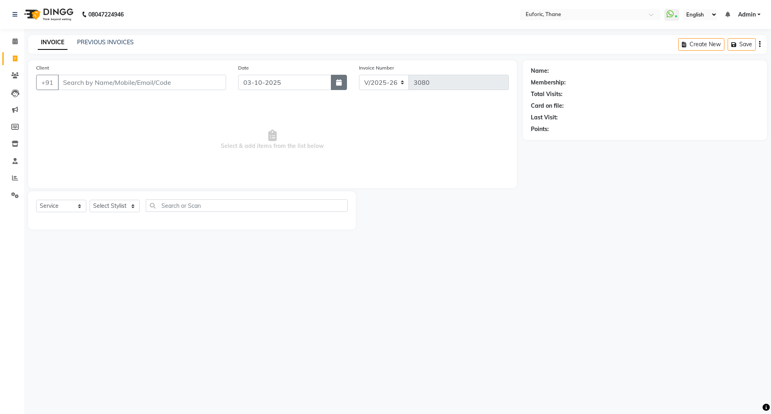
click at [340, 82] on icon "button" at bounding box center [339, 82] width 6 height 6
select select "10"
select select "2025"
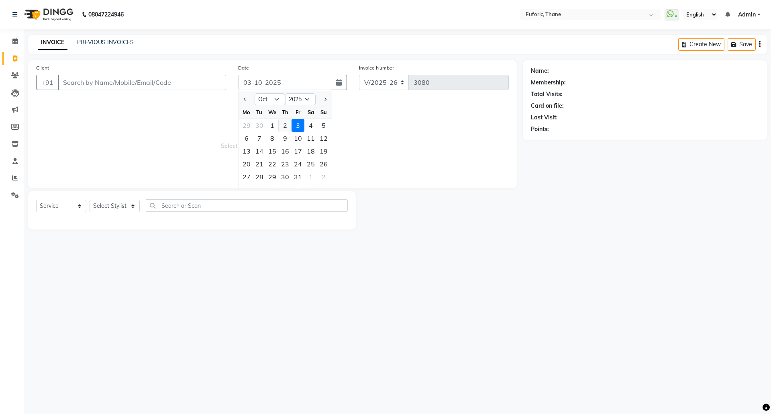
click at [282, 125] on div "2" at bounding box center [285, 125] width 13 height 13
type input "02-10-2025"
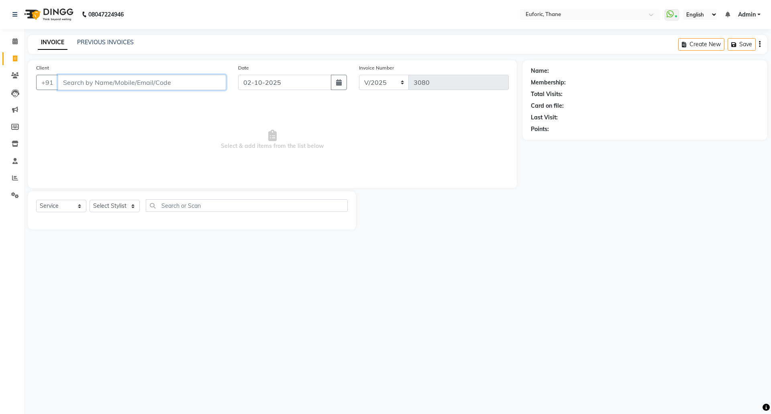
click at [196, 78] on input "Client" at bounding box center [142, 82] width 168 height 15
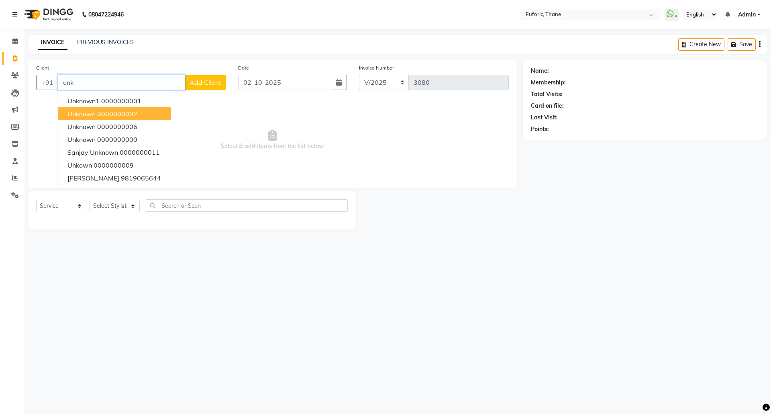
click at [121, 113] on ngb-highlight "0000000002" at bounding box center [117, 114] width 40 height 8
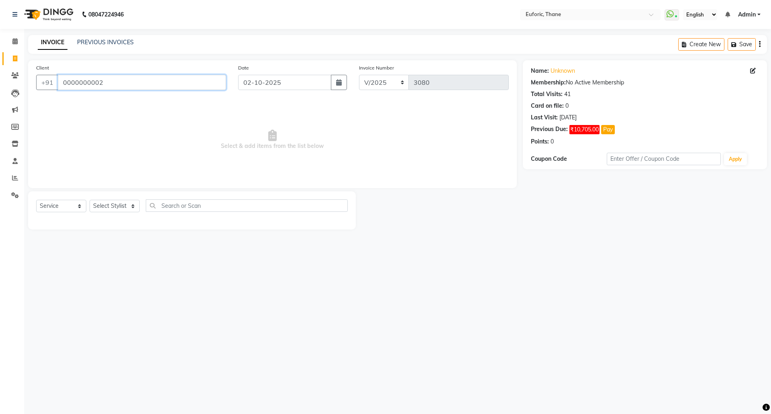
drag, startPoint x: 116, startPoint y: 78, endPoint x: 92, endPoint y: 79, distance: 24.1
click at [92, 79] on input "0000000002" at bounding box center [142, 82] width 168 height 15
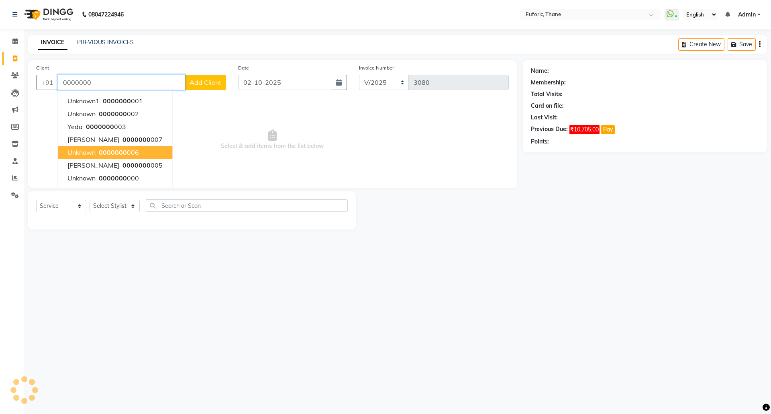
click at [116, 153] on span "0000000" at bounding box center [113, 152] width 28 height 8
type input "0000000006"
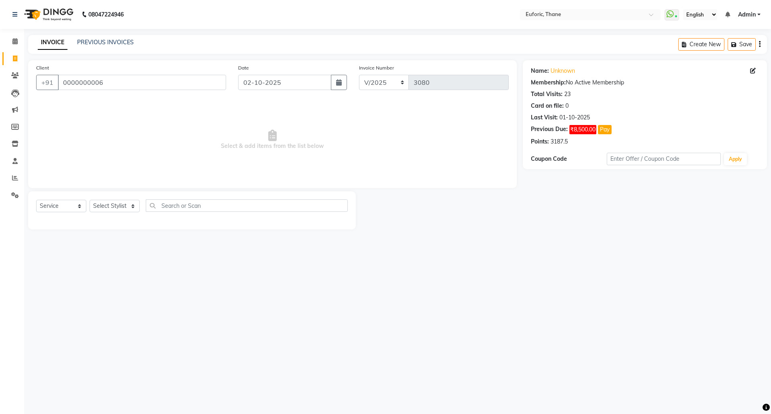
click at [100, 199] on div "Select Service Product Membership Package Voucher Prepaid Gift Card Select Styl…" at bounding box center [192, 208] width 312 height 19
click at [100, 203] on select "Select Stylist [PERSON_NAME] Aatik Salmanai Admin [PERSON_NAME] [PERSON_NAME] […" at bounding box center [115, 206] width 50 height 12
select select "33147"
click at [90, 200] on select "Select Stylist [PERSON_NAME] Aatik Salmanai Admin [PERSON_NAME] [PERSON_NAME] […" at bounding box center [115, 206] width 50 height 12
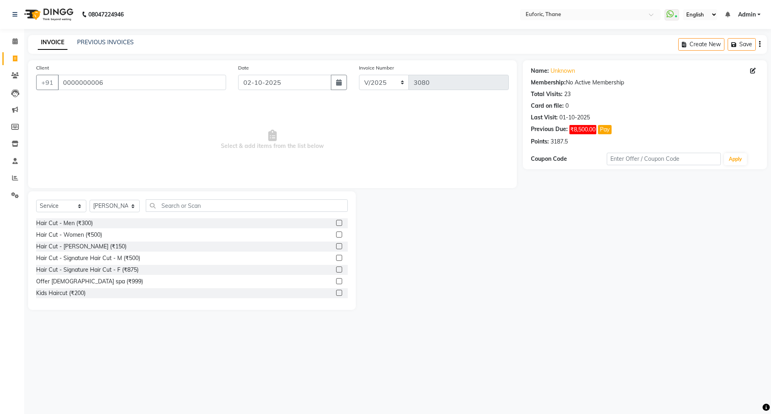
click at [336, 233] on label at bounding box center [339, 234] width 6 height 6
click at [336, 233] on input "checkbox" at bounding box center [338, 234] width 5 height 5
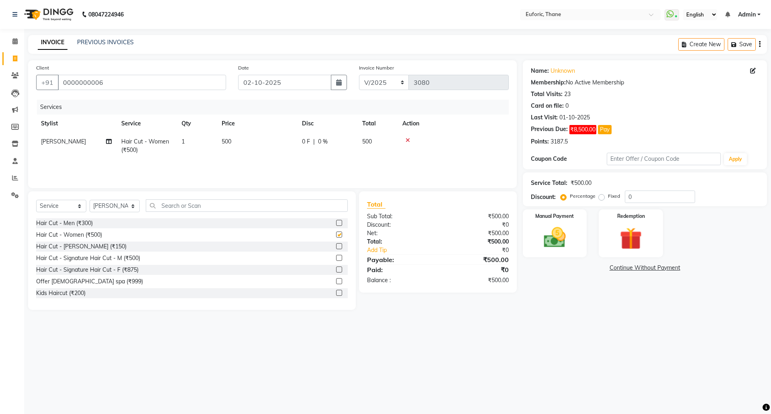
checkbox input "false"
click at [619, 230] on img at bounding box center [630, 238] width 37 height 29
click at [592, 268] on span "Points" at bounding box center [590, 268] width 18 height 9
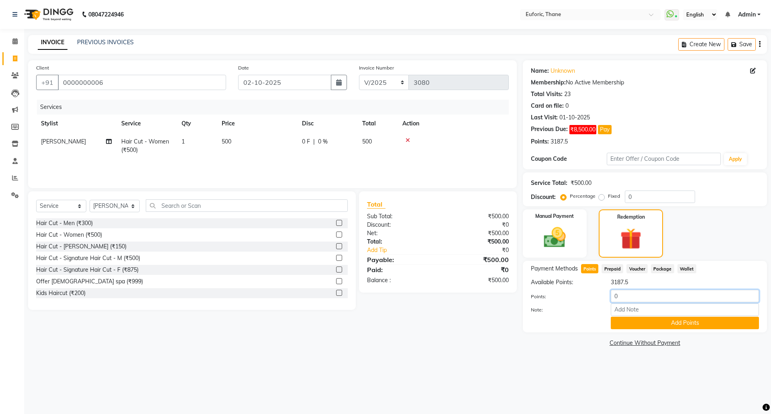
click at [614, 296] on input "0" at bounding box center [685, 296] width 148 height 12
type input "500"
click at [641, 332] on div "Payment Methods Points Prepaid Voucher Package Wallet Available Points: 3187.5 …" at bounding box center [645, 296] width 244 height 71
click at [629, 196] on input "0" at bounding box center [660, 196] width 70 height 12
type input "20"
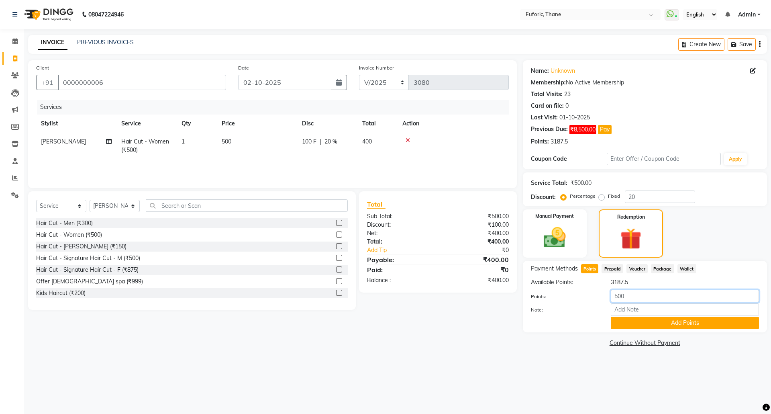
drag, startPoint x: 621, startPoint y: 296, endPoint x: 614, endPoint y: 297, distance: 6.9
click at [606, 297] on div "500" at bounding box center [685, 296] width 160 height 12
type input "400"
click at [643, 322] on button "Add Points" at bounding box center [685, 322] width 148 height 12
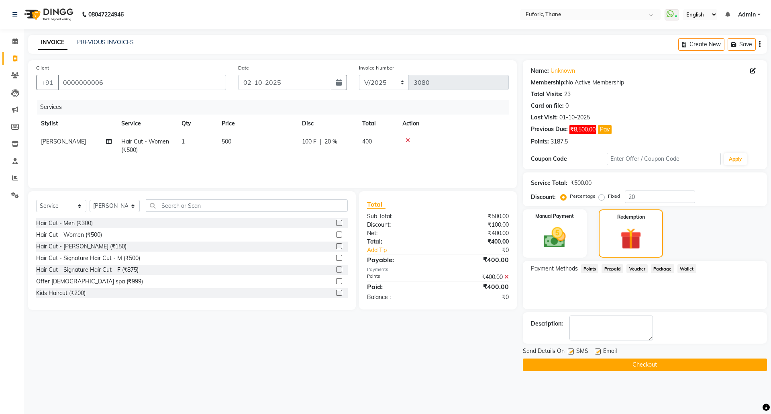
click at [632, 366] on button "Checkout" at bounding box center [645, 364] width 244 height 12
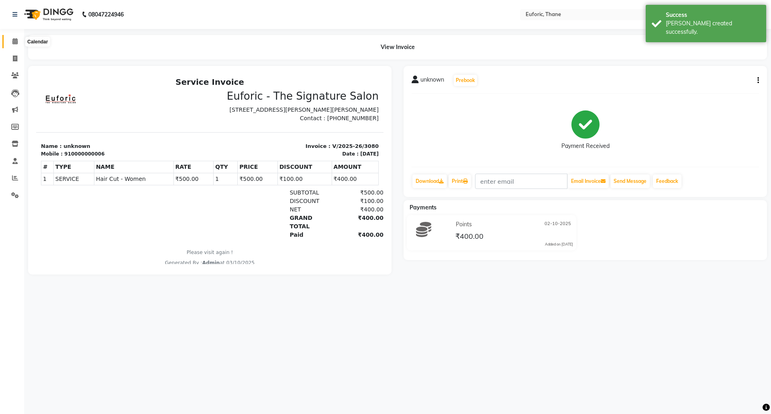
click at [14, 41] on icon at bounding box center [14, 41] width 5 height 6
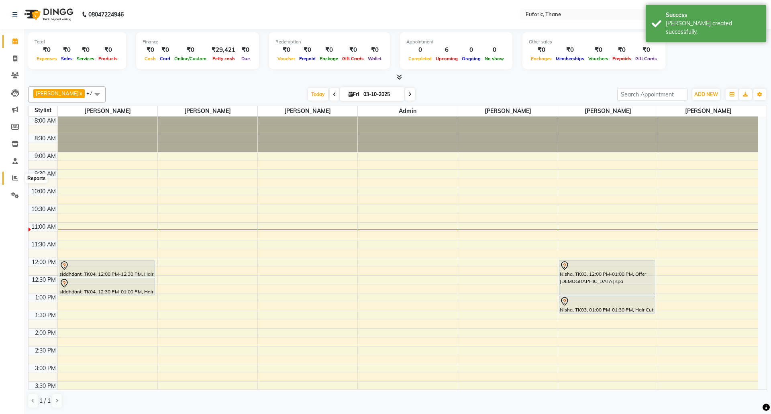
click at [12, 176] on icon at bounding box center [15, 178] width 6 height 6
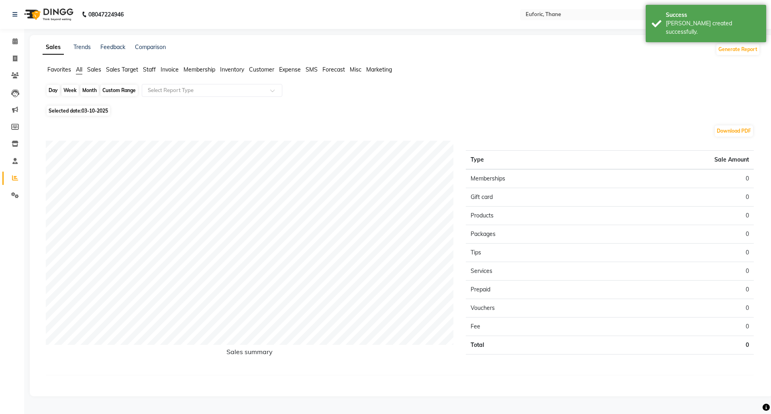
click at [50, 85] on div "Day" at bounding box center [53, 90] width 13 height 11
select select "10"
select select "2025"
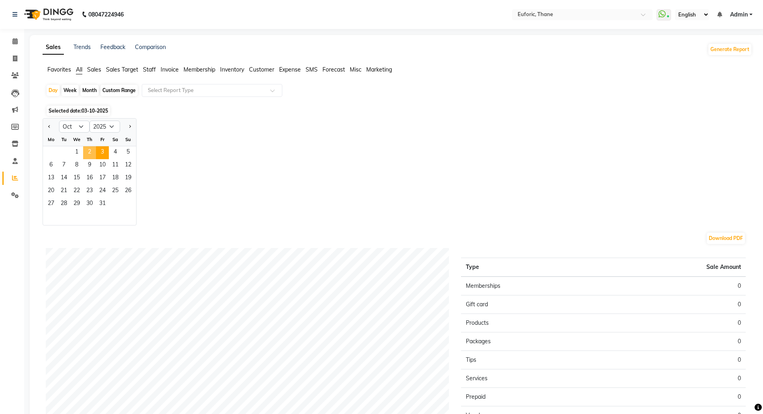
click at [89, 150] on span "2" at bounding box center [89, 152] width 13 height 13
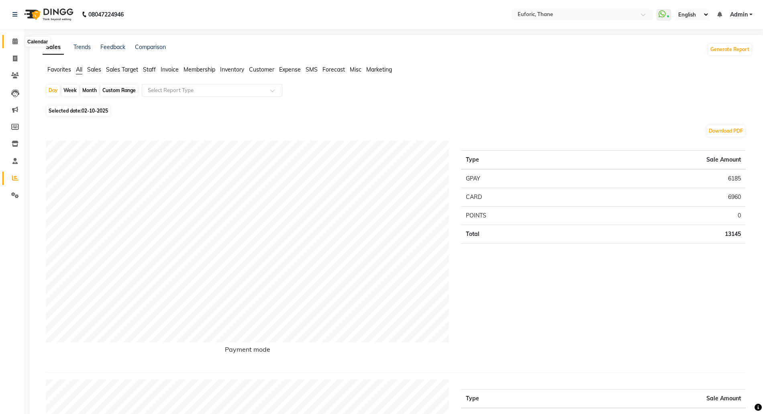
click at [12, 41] on icon at bounding box center [14, 41] width 5 height 6
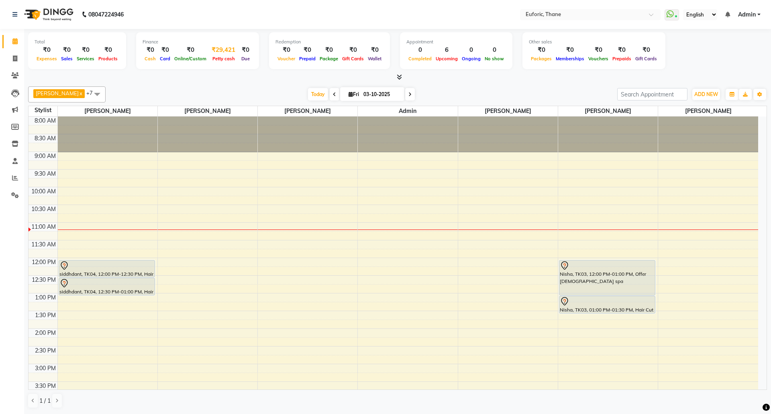
click at [223, 51] on div "₹29,421" at bounding box center [223, 49] width 30 height 9
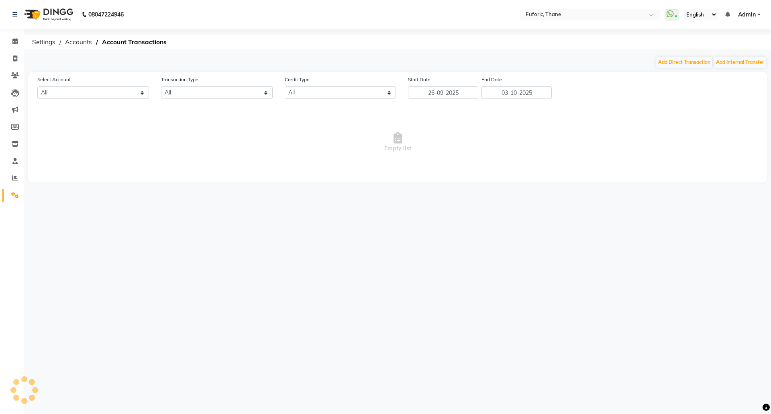
select select "3965"
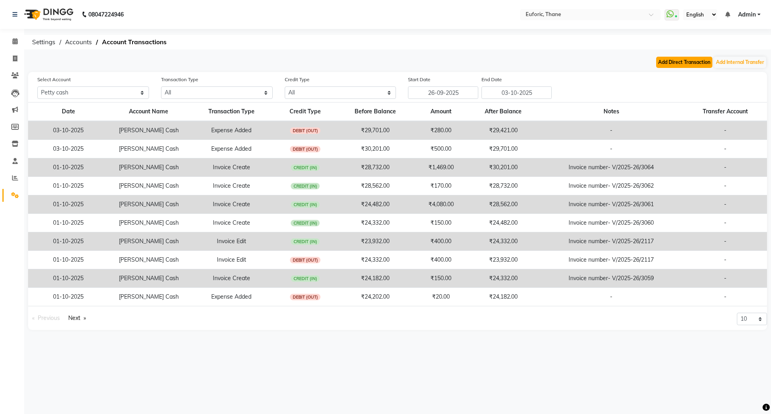
click at [672, 61] on button "Add Direct Transaction" at bounding box center [684, 62] width 56 height 11
select select "direct"
select select "3965"
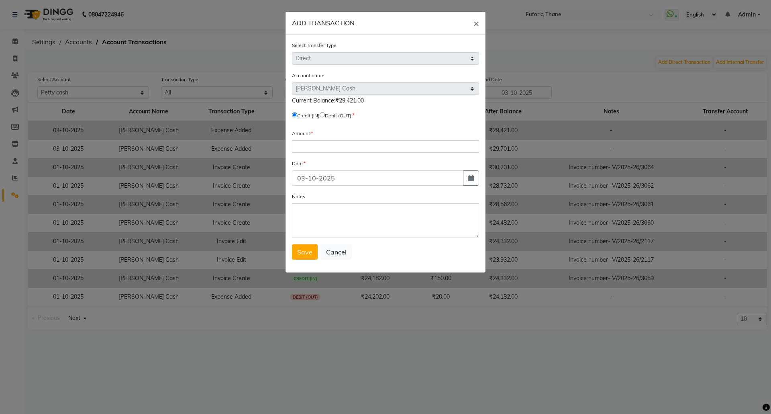
click at [325, 115] on input "radio" at bounding box center [322, 114] width 5 height 5
radio input "true"
drag, startPoint x: 326, startPoint y: 139, endPoint x: 326, endPoint y: 143, distance: 4.4
click at [326, 142] on input "number" at bounding box center [385, 146] width 187 height 12
type input "15"
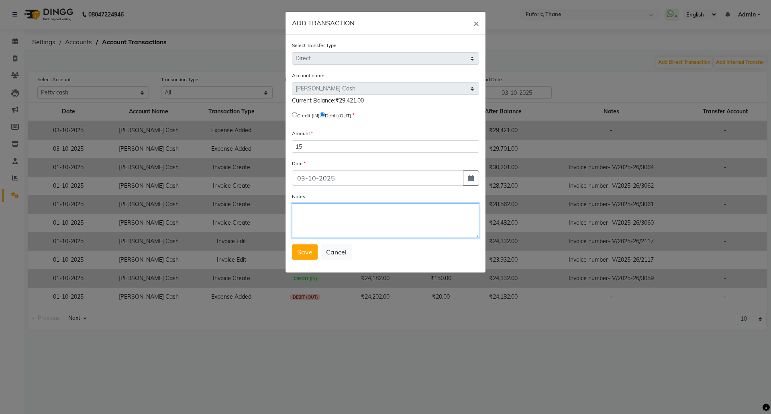
click at [313, 221] on textarea "Notes" at bounding box center [385, 220] width 187 height 35
type textarea "less"
click at [310, 249] on span "Save" at bounding box center [304, 252] width 15 height 8
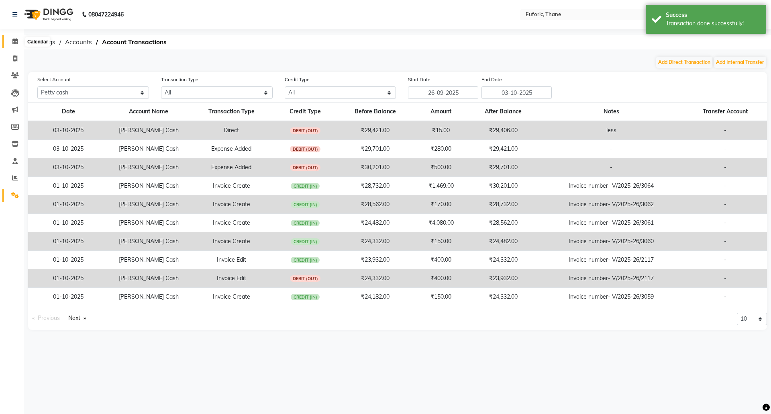
click at [9, 39] on span at bounding box center [15, 41] width 14 height 9
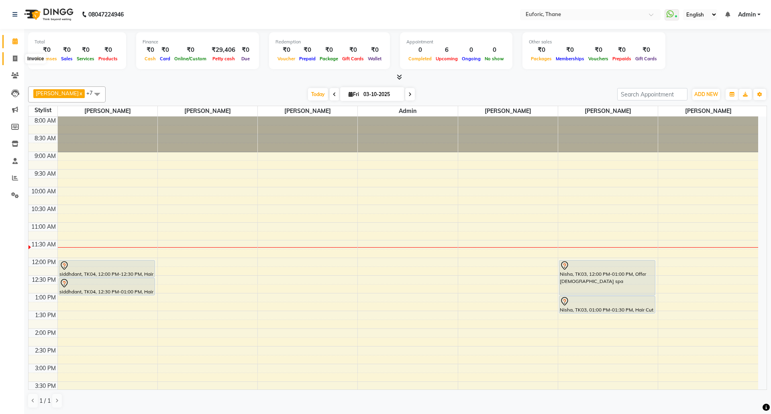
click at [15, 58] on icon at bounding box center [15, 58] width 4 height 6
select select "5063"
select select "service"
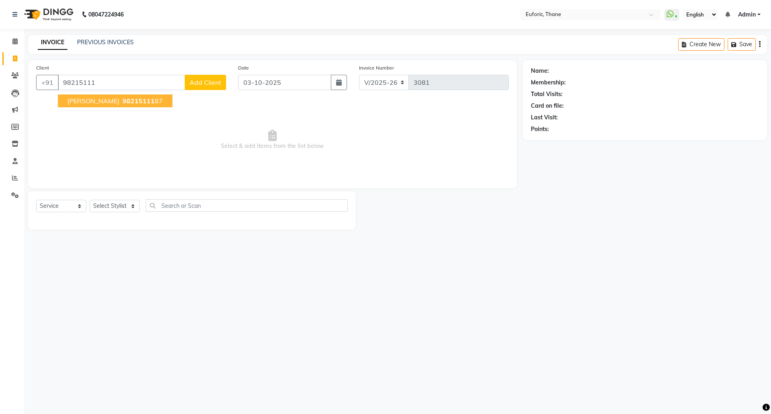
click at [89, 100] on span "[PERSON_NAME]" at bounding box center [93, 101] width 52 height 8
type input "9821511187"
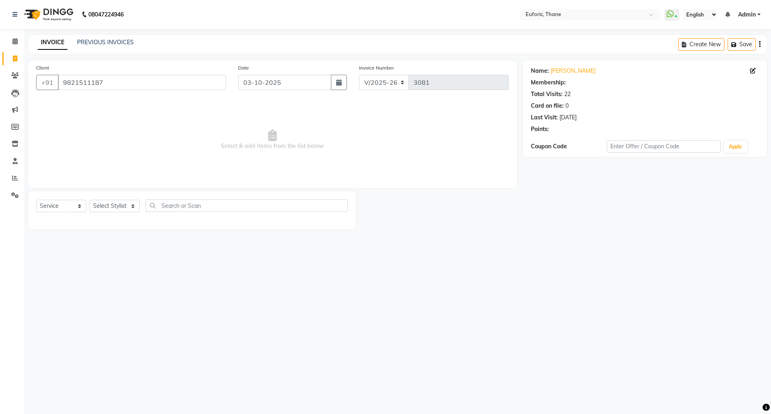
select select "1: Object"
click at [108, 199] on div "Select Service Product Membership Package Voucher Prepaid Gift Card Select Styl…" at bounding box center [192, 208] width 312 height 19
click at [106, 203] on select "Select Stylist [PERSON_NAME] Aatik Salmanai Admin [PERSON_NAME] [PERSON_NAME] […" at bounding box center [115, 206] width 50 height 12
click at [90, 200] on select "Select Stylist [PERSON_NAME] Aatik Salmanai Admin [PERSON_NAME] [PERSON_NAME] […" at bounding box center [115, 206] width 50 height 12
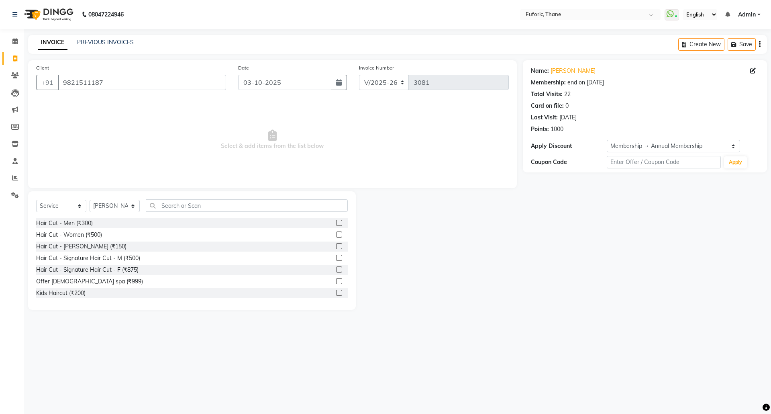
click at [116, 199] on div "Select Service Product Membership Package Voucher Prepaid Gift Card Select Styl…" at bounding box center [192, 208] width 312 height 19
drag, startPoint x: 116, startPoint y: 206, endPoint x: 116, endPoint y: 211, distance: 5.3
click at [116, 206] on select "Select Stylist [PERSON_NAME] Aatik Salmanai Admin [PERSON_NAME] [PERSON_NAME] […" at bounding box center [115, 206] width 50 height 12
select select "31986"
click at [90, 200] on select "Select Stylist [PERSON_NAME] Aatik Salmanai Admin [PERSON_NAME] [PERSON_NAME] […" at bounding box center [115, 206] width 50 height 12
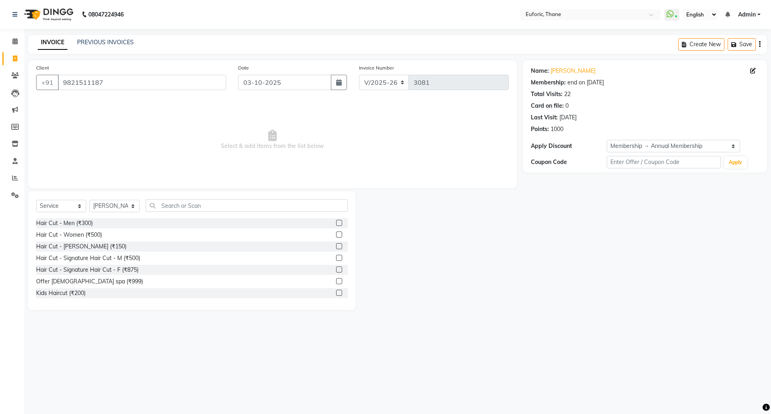
click at [336, 220] on label at bounding box center [339, 223] width 6 height 6
click at [336, 221] on input "checkbox" at bounding box center [338, 223] width 5 height 5
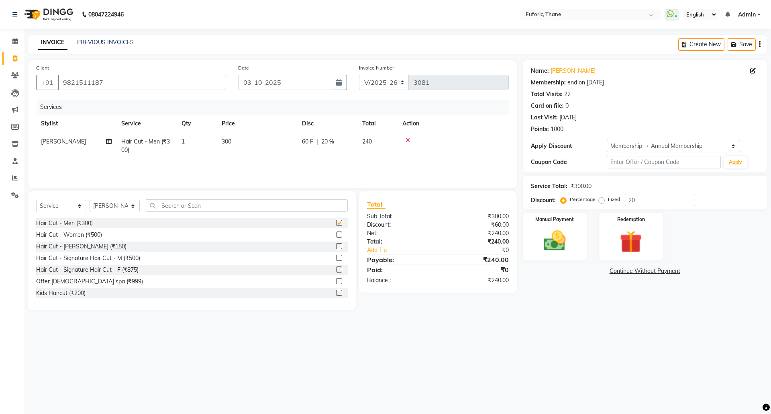
checkbox input "false"
click at [336, 246] on label at bounding box center [339, 246] width 6 height 6
click at [336, 246] on input "checkbox" at bounding box center [338, 246] width 5 height 5
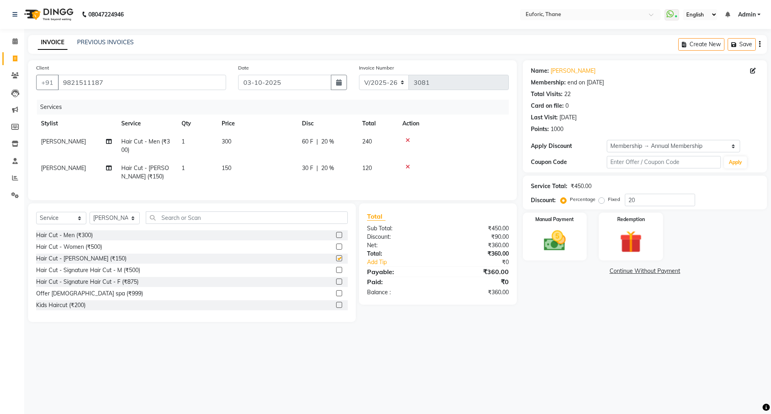
checkbox input "false"
click at [569, 258] on div "Manual Payment" at bounding box center [554, 236] width 67 height 49
click at [606, 266] on div "Payment Methods CARD GPay CASH" at bounding box center [645, 287] width 244 height 48
drag, startPoint x: 608, startPoint y: 267, endPoint x: 613, endPoint y: 278, distance: 11.9
click at [608, 268] on span "GPay" at bounding box center [609, 271] width 16 height 9
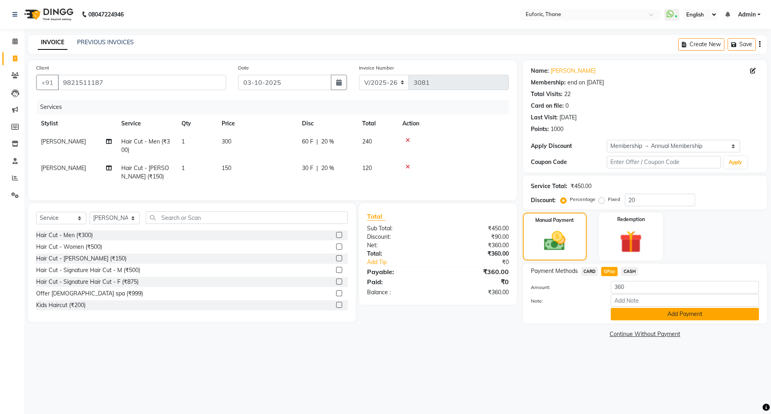
click at [636, 316] on button "Add Payment" at bounding box center [685, 314] width 148 height 12
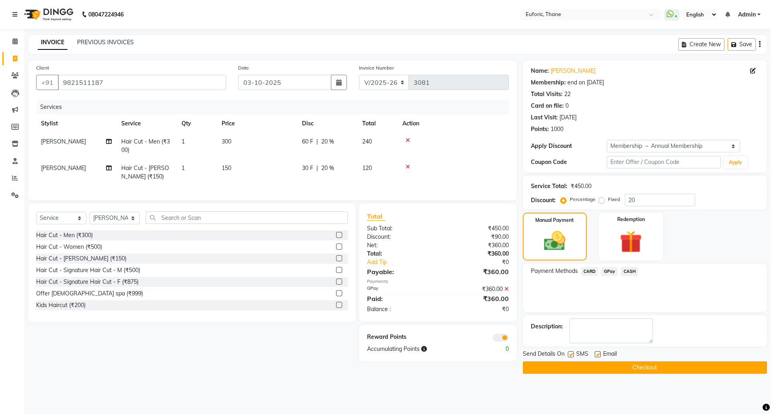
click at [630, 367] on button "Checkout" at bounding box center [645, 367] width 244 height 12
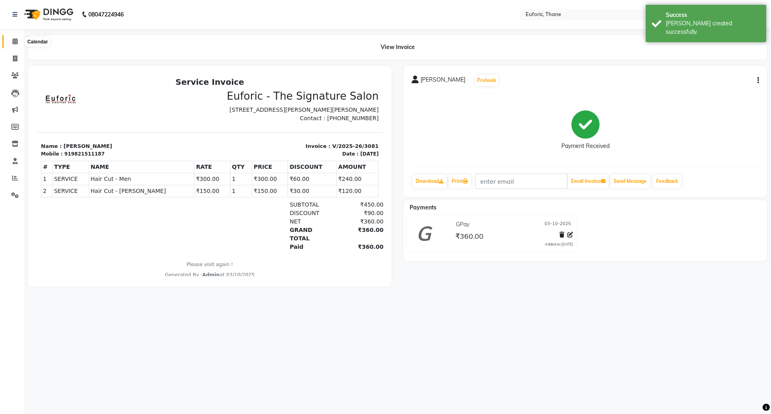
click at [17, 43] on icon at bounding box center [14, 41] width 5 height 6
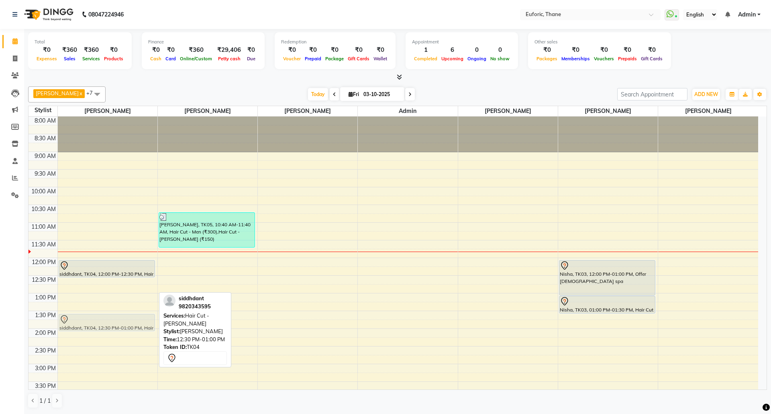
drag, startPoint x: 105, startPoint y: 292, endPoint x: 87, endPoint y: 259, distance: 37.4
click at [104, 314] on div "siddhdant, TK04, 12:00 PM-12:30 PM, Hair Cut - Men siddhdant, TK04, 12:30 PM-01…" at bounding box center [108, 363] width 100 height 494
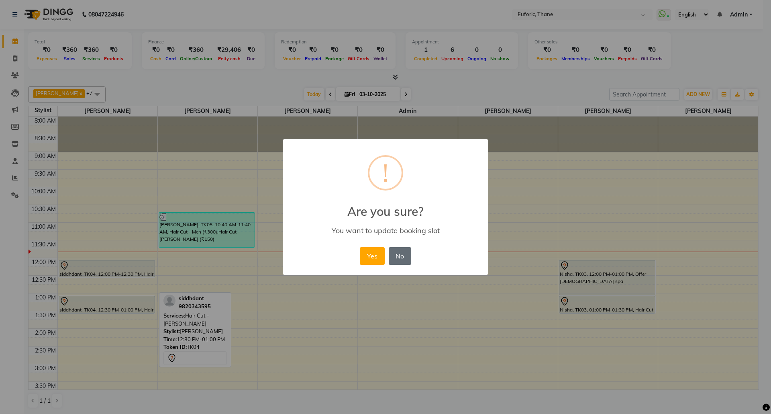
click at [396, 255] on button "No" at bounding box center [400, 256] width 22 height 18
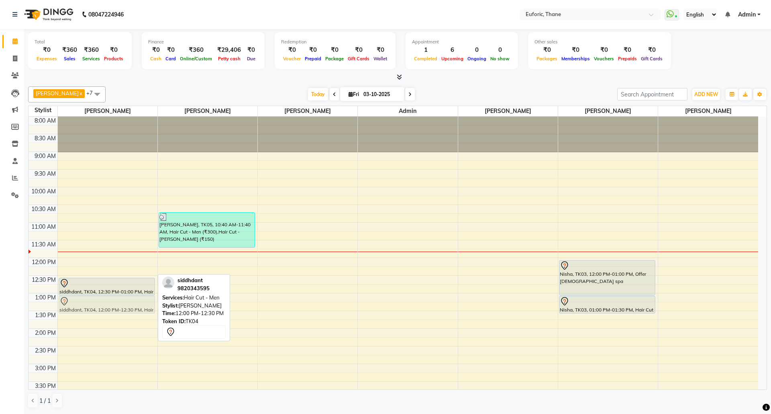
drag, startPoint x: 116, startPoint y: 267, endPoint x: 113, endPoint y: 307, distance: 39.8
click at [113, 307] on div "siddhdant, TK04, 12:00 PM-12:30 PM, Hair Cut - Men siddhdant, TK04, 12:30 PM-01…" at bounding box center [108, 363] width 100 height 494
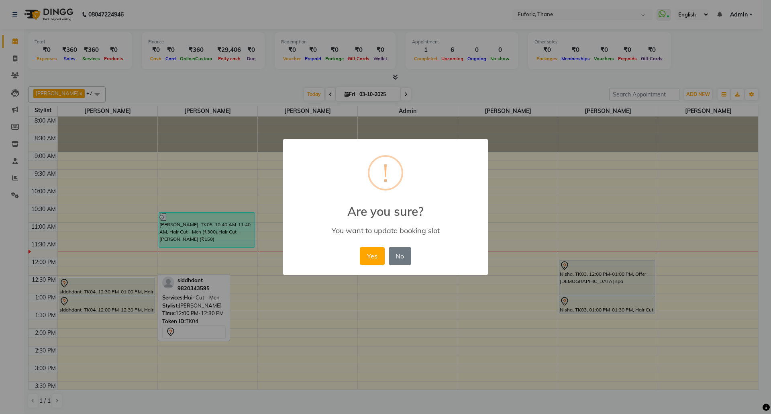
drag, startPoint x: 95, startPoint y: 302, endPoint x: 174, endPoint y: 306, distance: 78.8
click at [174, 306] on div "× ! Are you sure? You want to update booking slot Yes No No" at bounding box center [385, 207] width 771 height 414
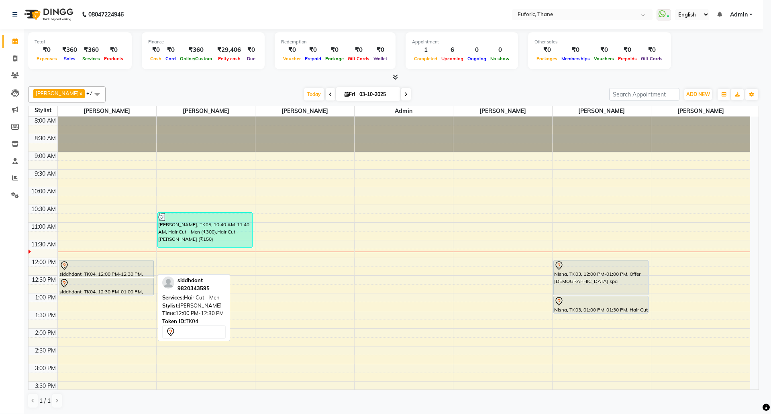
click at [394, 352] on div "8:00 AM 8:30 AM 9:00 AM 9:30 AM 10:00 AM 10:30 AM 11:00 AM 11:30 AM 12:00 PM 12…" at bounding box center [390, 363] width 722 height 494
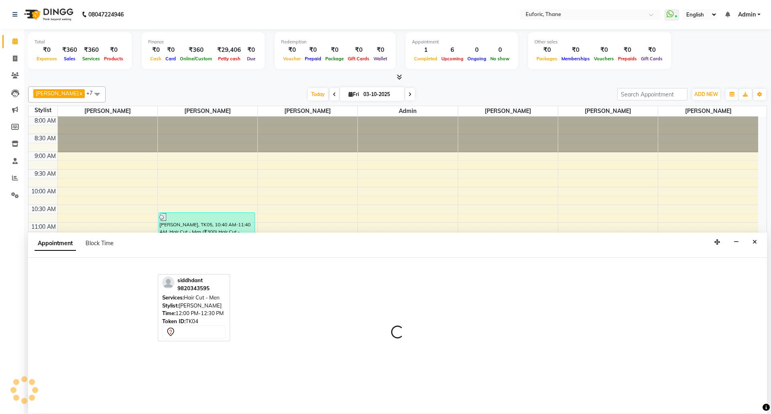
select select "32286"
select select "870"
select select "tentative"
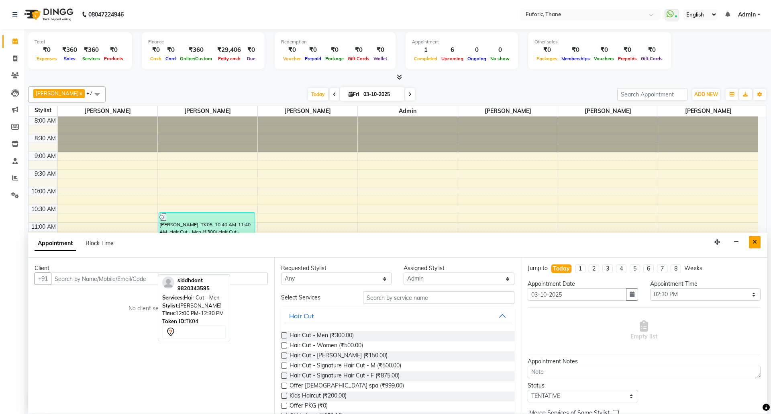
click at [754, 247] on button "Close" at bounding box center [755, 242] width 12 height 12
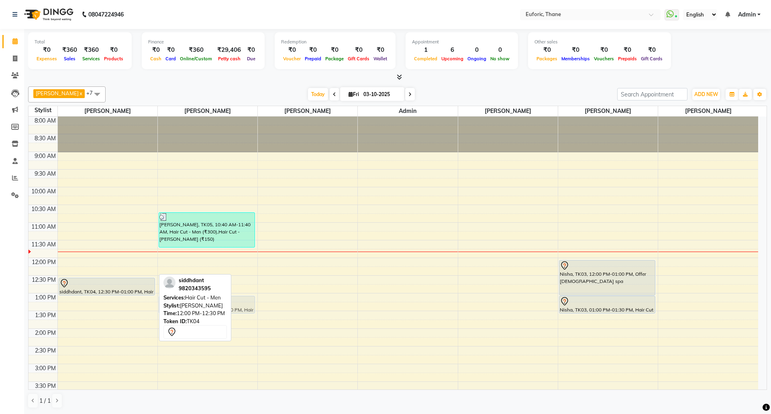
drag, startPoint x: 104, startPoint y: 270, endPoint x: 186, endPoint y: 304, distance: 88.5
click at [186, 304] on div "[PERSON_NAME] x Aatik Salmanai x Admin x [PERSON_NAME] x [PERSON_NAME] x [PERSO…" at bounding box center [397, 247] width 739 height 328
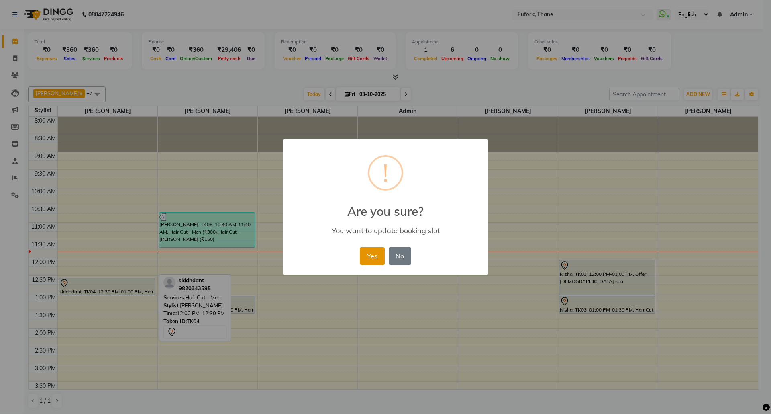
click at [380, 255] on button "Yes" at bounding box center [372, 256] width 25 height 18
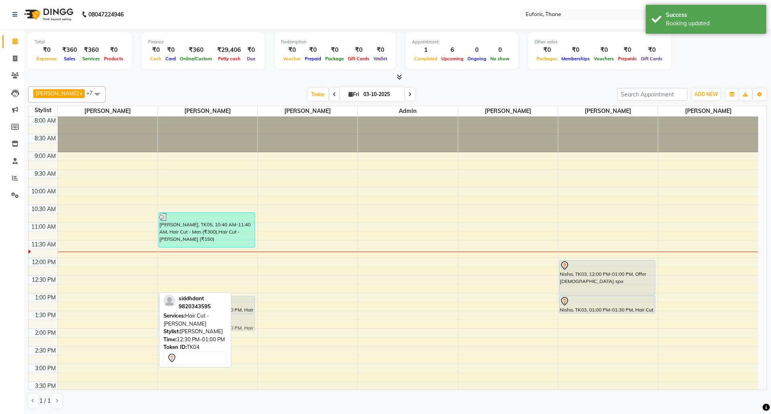
drag, startPoint x: 113, startPoint y: 288, endPoint x: 210, endPoint y: 321, distance: 102.2
click at [210, 321] on div "[PERSON_NAME] x Aatik Salmanai x Admin x [PERSON_NAME] x [PERSON_NAME] x [PERSO…" at bounding box center [397, 247] width 739 height 328
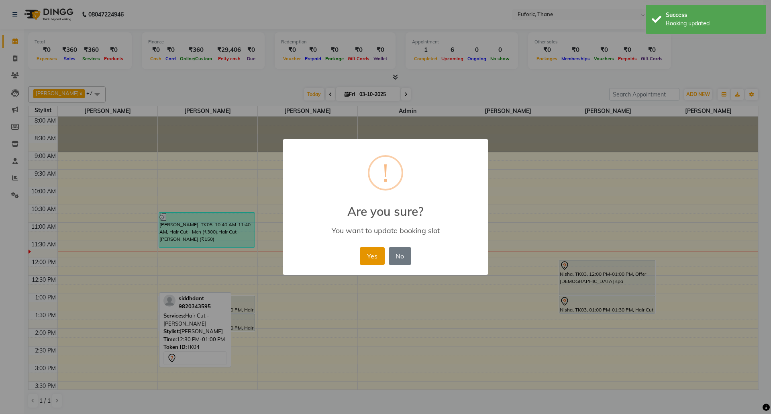
click at [370, 254] on button "Yes" at bounding box center [372, 256] width 25 height 18
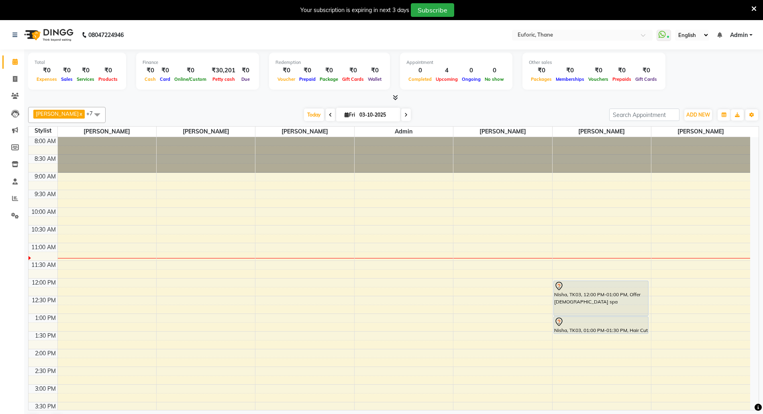
click at [357, 114] on input "03-10-2025" at bounding box center [377, 115] width 40 height 12
select select "10"
select select "2025"
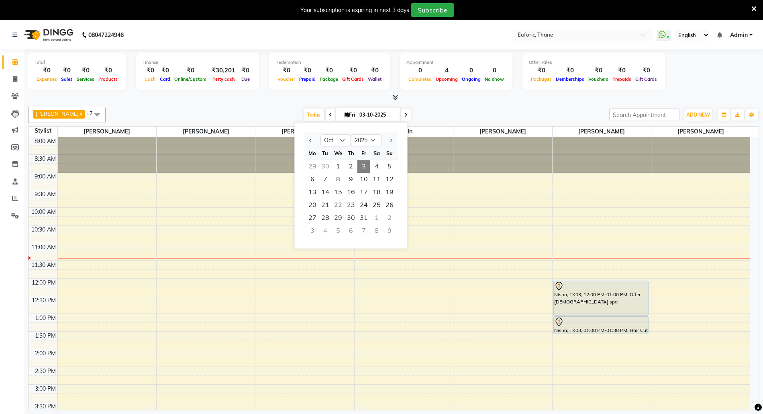
click at [357, 114] on input "03-10-2025" at bounding box center [377, 115] width 40 height 12
